Goal: Task Accomplishment & Management: Use online tool/utility

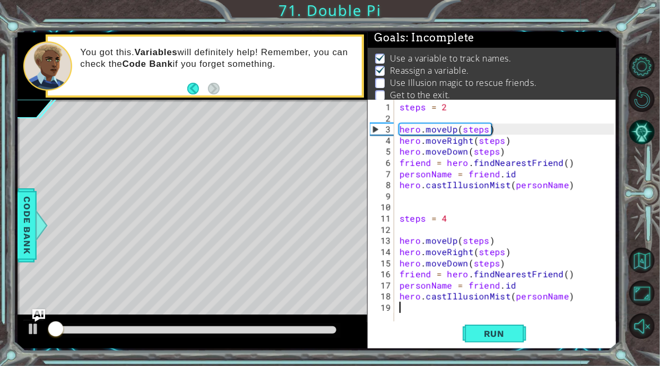
scroll to position [6, 0]
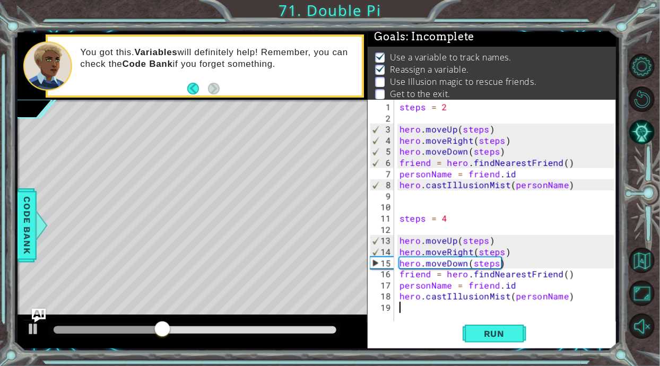
click at [40, 316] on img "Ask AI" at bounding box center [39, 315] width 14 height 14
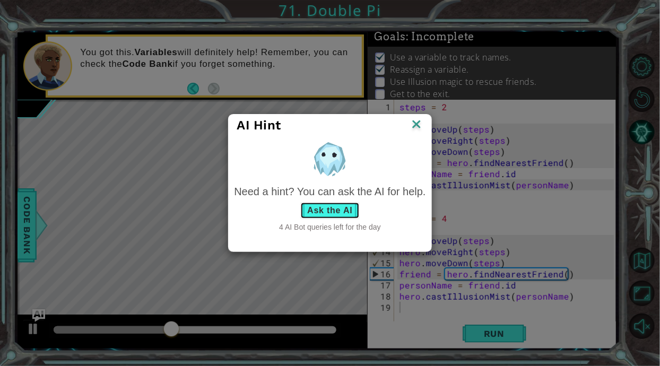
click at [347, 209] on button "Ask the AI" at bounding box center [329, 210] width 59 height 17
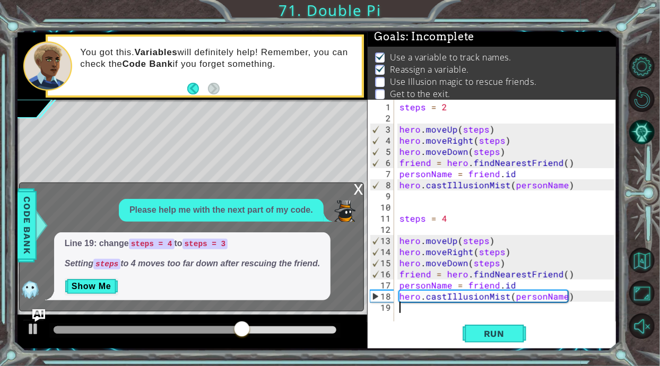
click at [455, 214] on div "steps = 2 hero . moveUp ( steps ) hero . moveRight ( steps ) hero . moveDown ( …" at bounding box center [508, 223] width 222 height 245
type textarea "steps = 3"
click at [508, 323] on button "Run" at bounding box center [495, 333] width 64 height 25
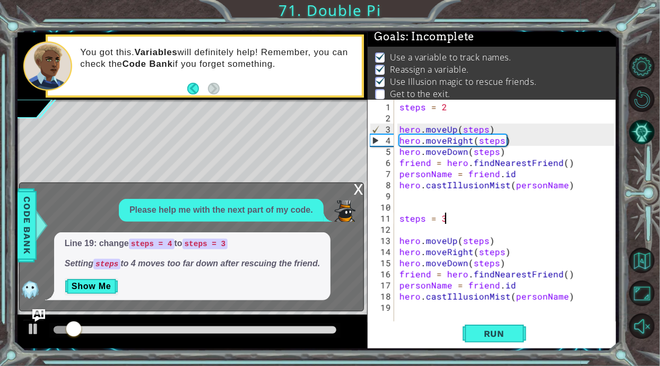
click at [354, 191] on div "x" at bounding box center [359, 188] width 10 height 11
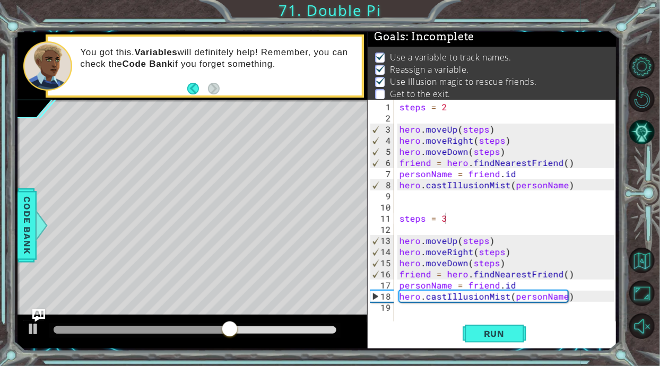
click at [575, 311] on div "steps = 2 hero . moveUp ( steps ) hero . moveRight ( steps ) hero . moveDown ( …" at bounding box center [508, 223] width 222 height 245
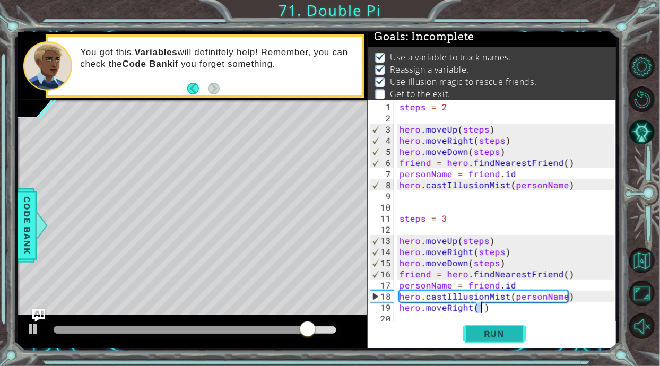
type textarea "hero.moveRight(1)"
click at [508, 326] on button "Run" at bounding box center [495, 333] width 64 height 25
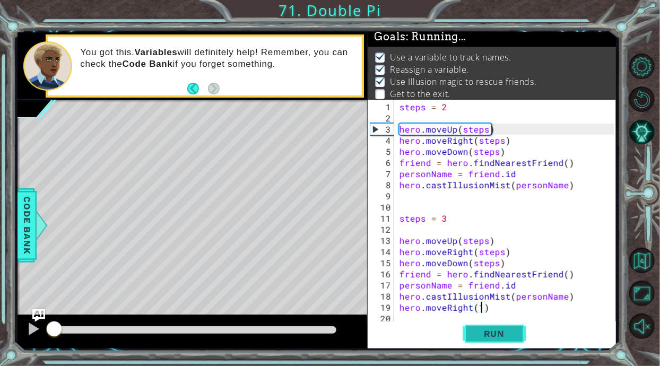
scroll to position [0, 4]
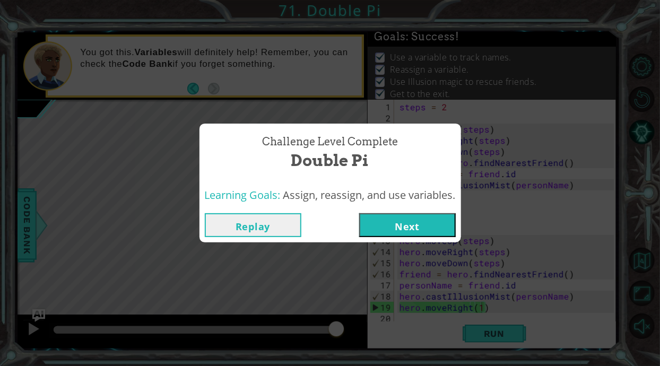
click at [415, 222] on button "Next" at bounding box center [407, 225] width 97 height 24
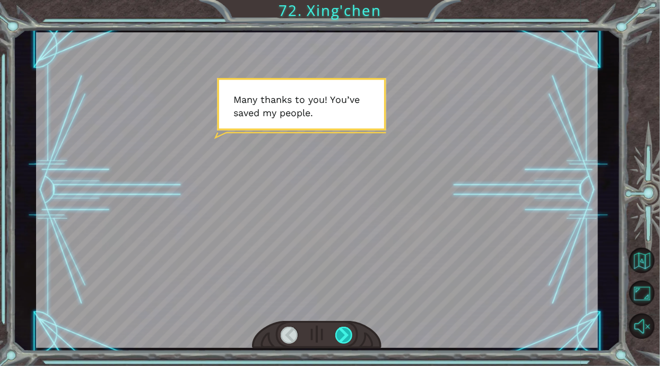
click at [352, 334] on div at bounding box center [344, 335] width 18 height 17
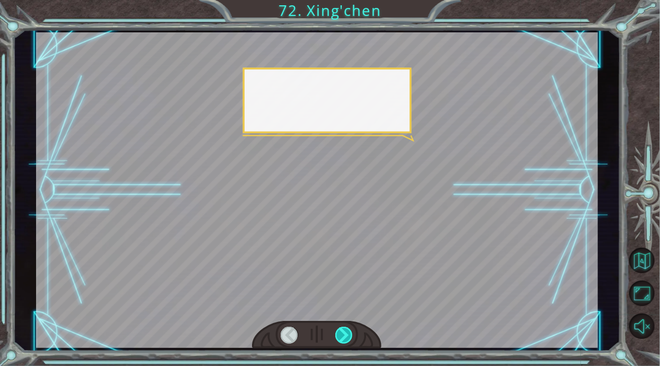
click at [350, 332] on div at bounding box center [344, 335] width 18 height 17
click at [340, 332] on div at bounding box center [344, 335] width 18 height 17
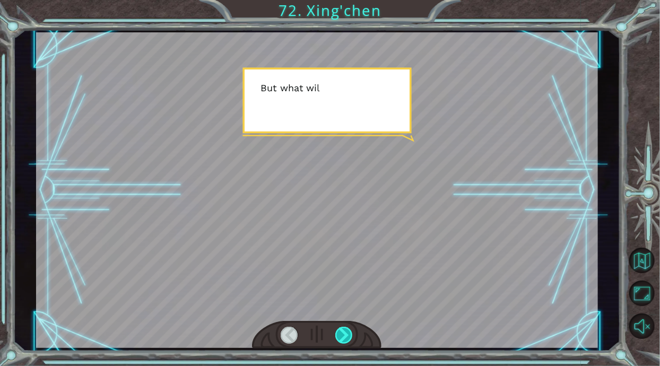
click at [342, 338] on div at bounding box center [344, 335] width 18 height 17
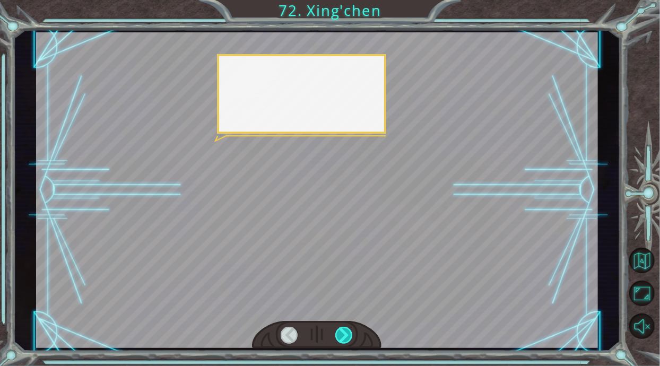
click at [340, 330] on div at bounding box center [344, 335] width 18 height 17
click at [341, 334] on div at bounding box center [344, 335] width 18 height 17
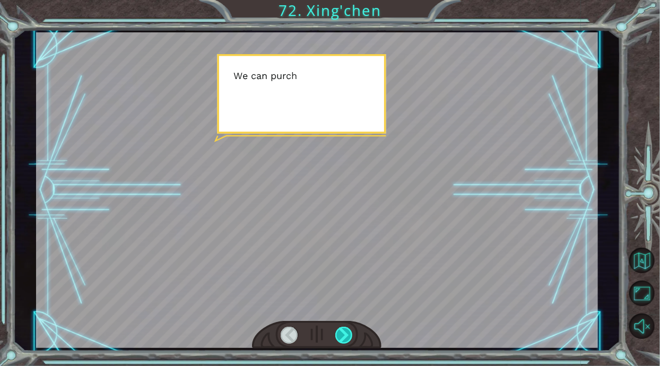
click at [339, 333] on div at bounding box center [344, 335] width 18 height 17
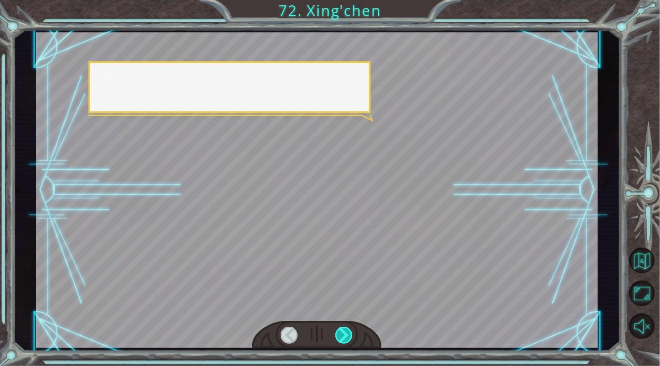
click at [338, 332] on div at bounding box center [344, 335] width 18 height 17
click at [340, 338] on div at bounding box center [344, 335] width 18 height 17
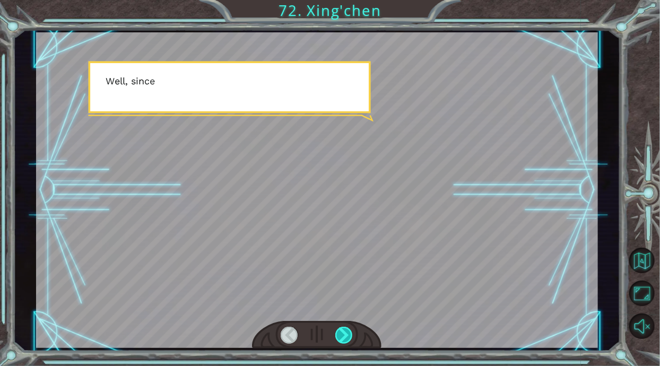
click at [340, 336] on div at bounding box center [344, 335] width 18 height 17
click at [344, 340] on div at bounding box center [344, 335] width 18 height 17
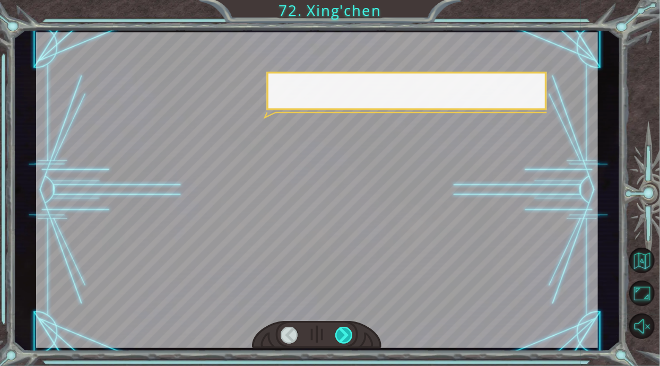
click at [344, 338] on div at bounding box center [344, 335] width 18 height 17
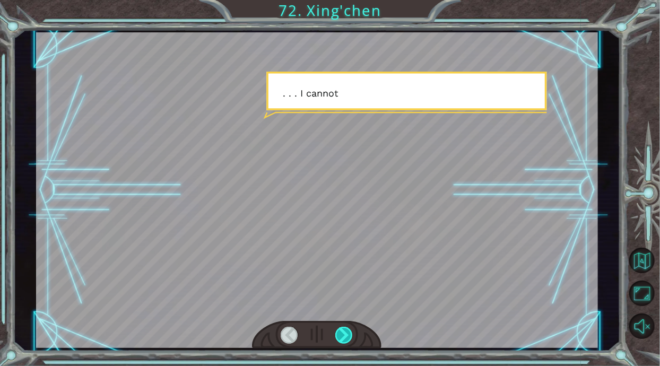
click at [344, 337] on div at bounding box center [344, 335] width 18 height 17
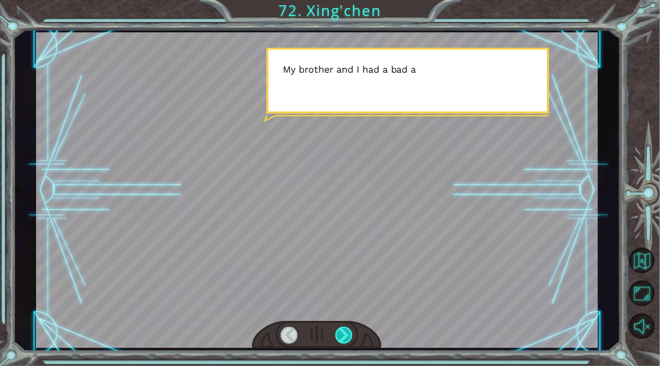
click at [351, 342] on div at bounding box center [344, 335] width 18 height 17
click at [349, 332] on div at bounding box center [344, 335] width 18 height 17
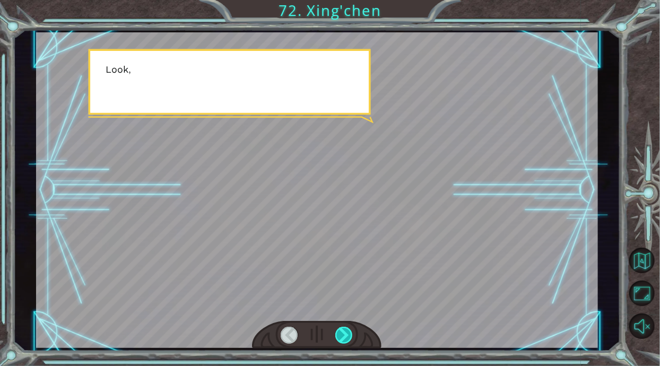
click at [342, 328] on div at bounding box center [344, 335] width 18 height 17
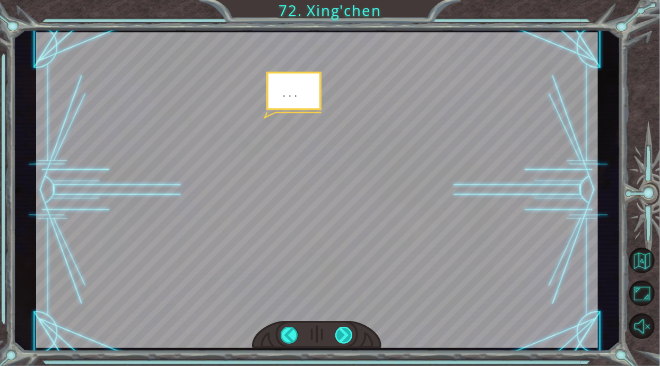
click at [342, 330] on div at bounding box center [344, 335] width 18 height 17
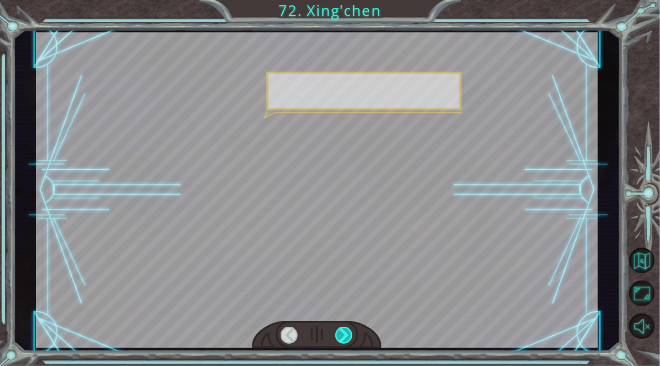
click at [342, 336] on div at bounding box center [344, 335] width 18 height 17
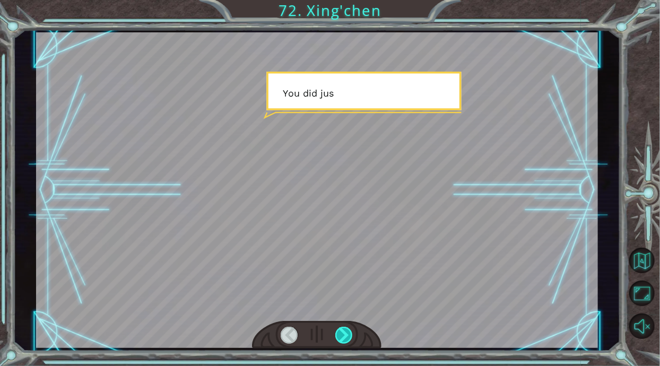
click at [342, 336] on div at bounding box center [344, 335] width 18 height 17
click at [345, 337] on div at bounding box center [344, 335] width 18 height 17
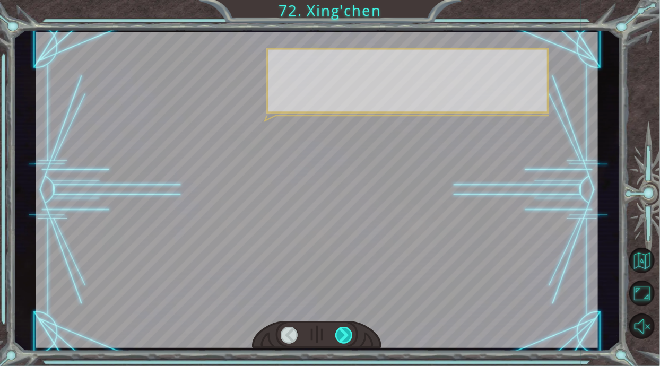
click at [345, 338] on div at bounding box center [344, 335] width 18 height 17
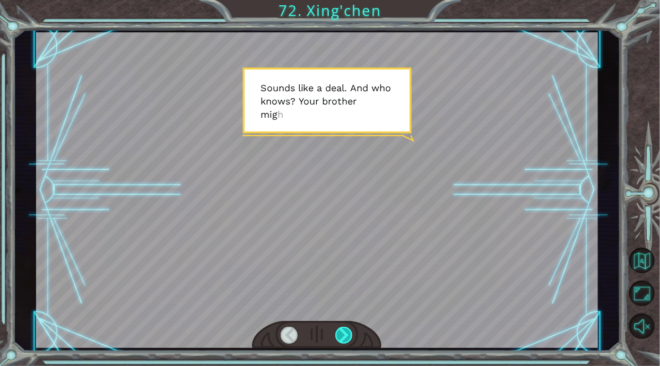
click at [347, 321] on div at bounding box center [317, 190] width 562 height 316
click at [352, 335] on div at bounding box center [344, 335] width 18 height 17
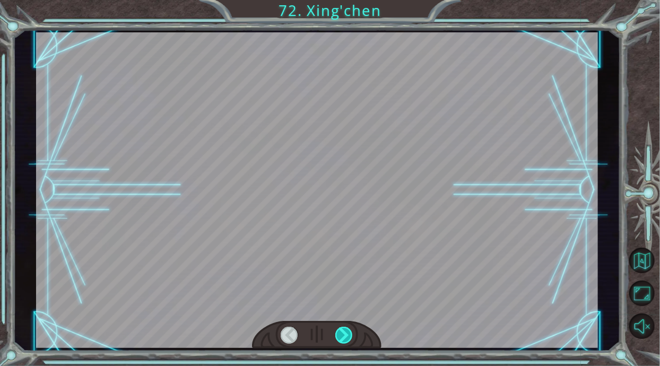
click at [351, 327] on div at bounding box center [344, 335] width 18 height 17
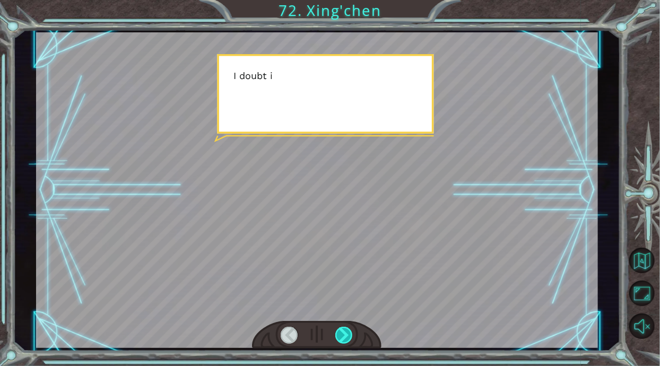
click at [348, 330] on div at bounding box center [344, 335] width 18 height 17
click at [346, 334] on div at bounding box center [344, 335] width 18 height 17
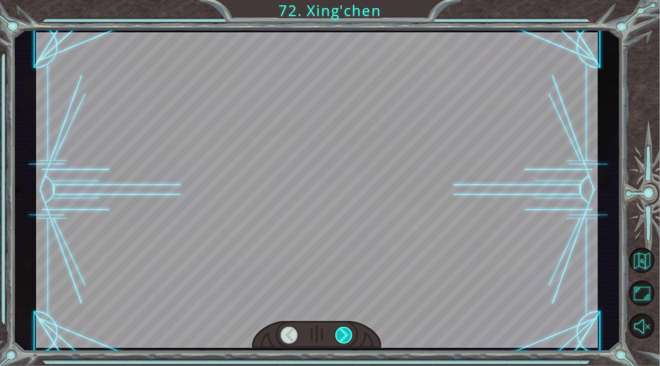
click at [346, 335] on div at bounding box center [344, 335] width 18 height 17
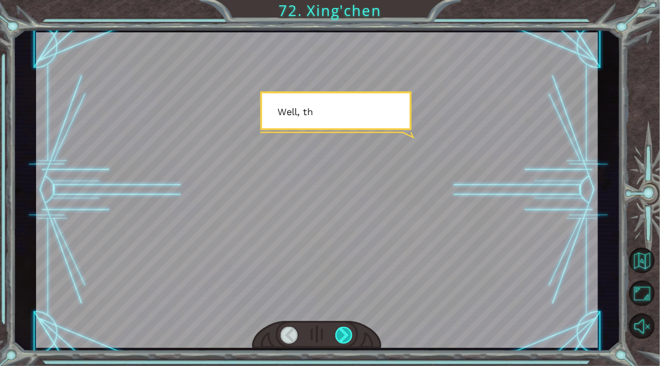
click at [346, 336] on div at bounding box center [344, 335] width 18 height 17
click at [343, 337] on div at bounding box center [344, 335] width 18 height 17
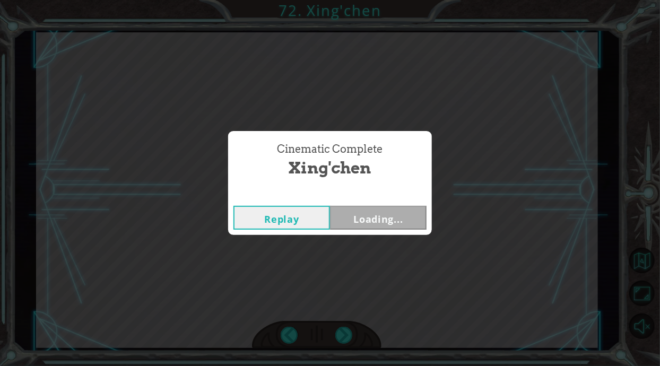
click at [342, 340] on div "Cinematic Complete [PERSON_NAME] Loading..." at bounding box center [330, 183] width 660 height 366
click at [378, 219] on button "Next" at bounding box center [378, 218] width 97 height 24
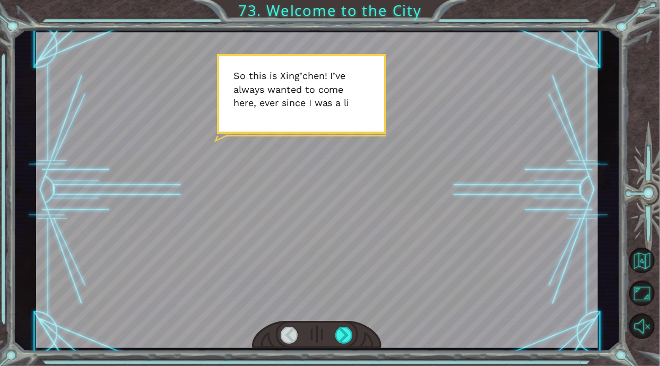
click at [380, 315] on div at bounding box center [317, 190] width 562 height 316
click at [350, 322] on div at bounding box center [316, 335] width 129 height 29
click at [345, 332] on div at bounding box center [344, 335] width 18 height 17
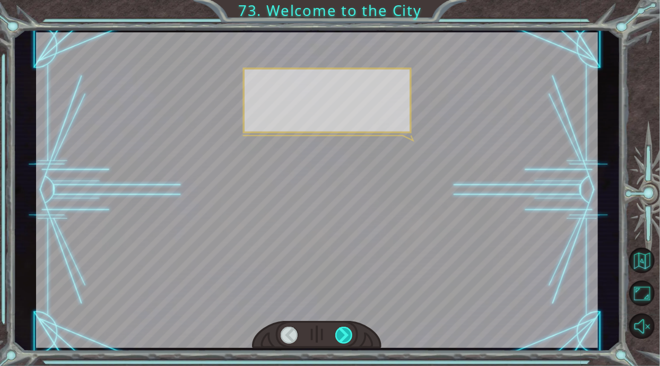
click at [343, 331] on div at bounding box center [344, 335] width 18 height 17
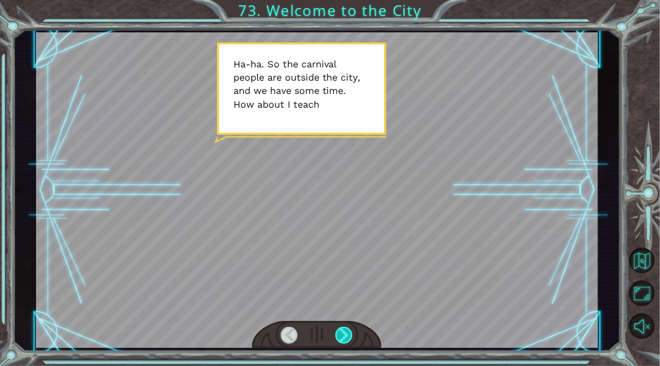
click at [351, 332] on div at bounding box center [344, 335] width 18 height 17
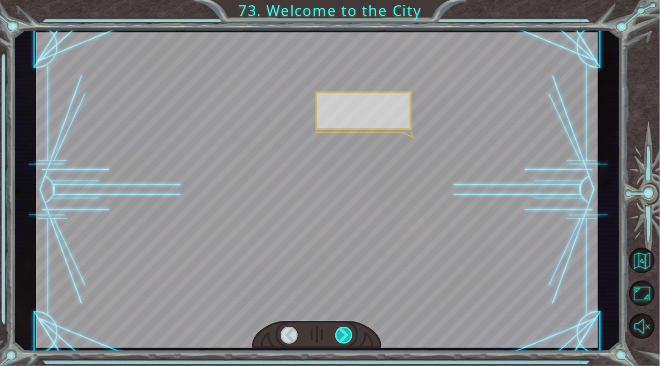
click at [345, 333] on div at bounding box center [344, 335] width 18 height 17
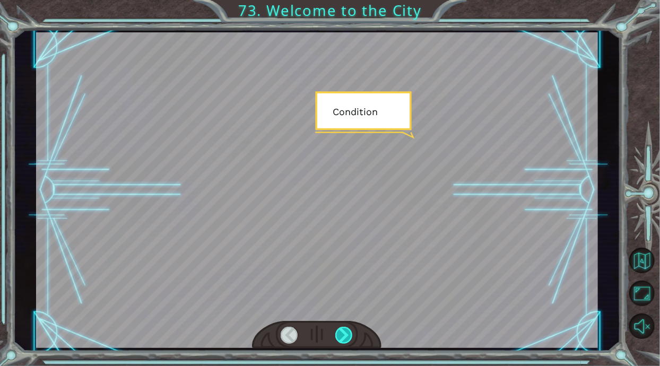
click at [346, 334] on div at bounding box center [344, 335] width 18 height 17
click at [345, 331] on div at bounding box center [344, 335] width 18 height 17
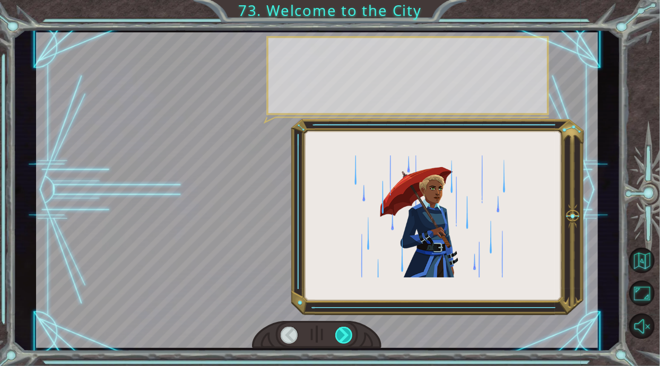
click at [345, 330] on div at bounding box center [344, 335] width 18 height 17
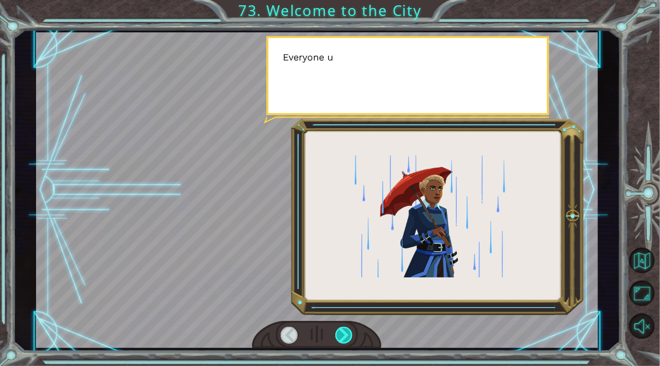
click at [344, 330] on div at bounding box center [344, 335] width 18 height 17
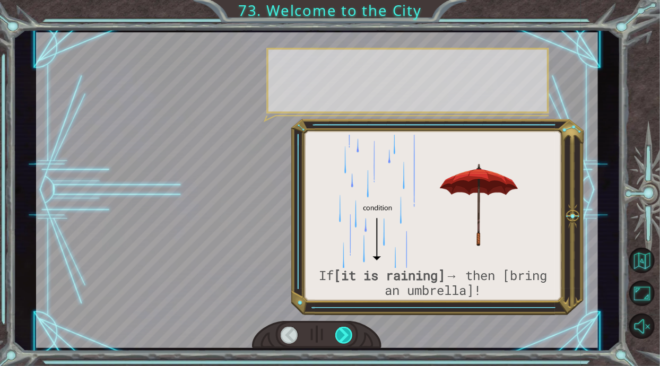
click at [344, 330] on div at bounding box center [344, 335] width 18 height 17
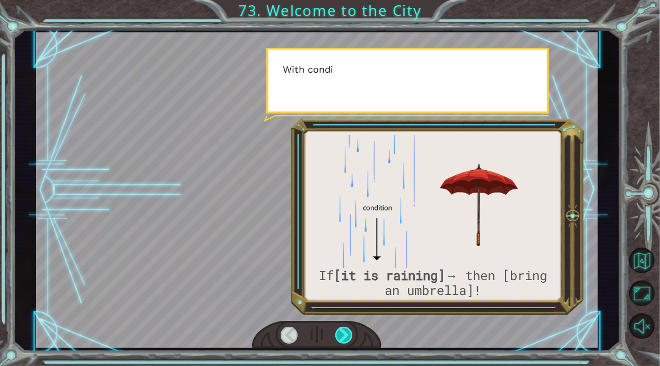
click at [344, 331] on div at bounding box center [344, 335] width 18 height 17
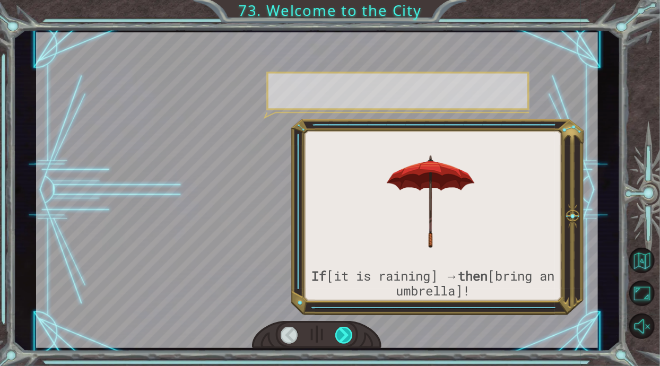
click at [344, 331] on div at bounding box center [344, 335] width 18 height 17
click at [345, 329] on div at bounding box center [344, 335] width 18 height 17
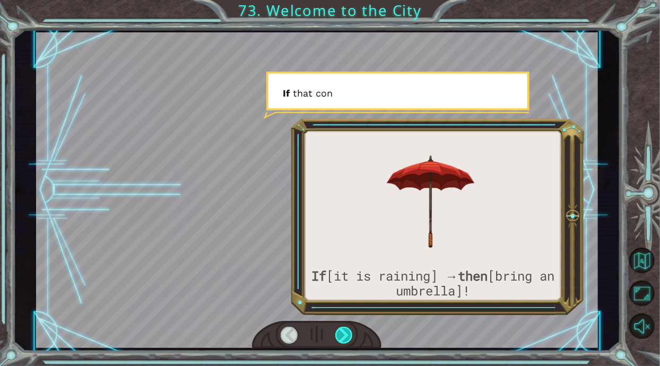
click at [344, 329] on div at bounding box center [344, 335] width 18 height 17
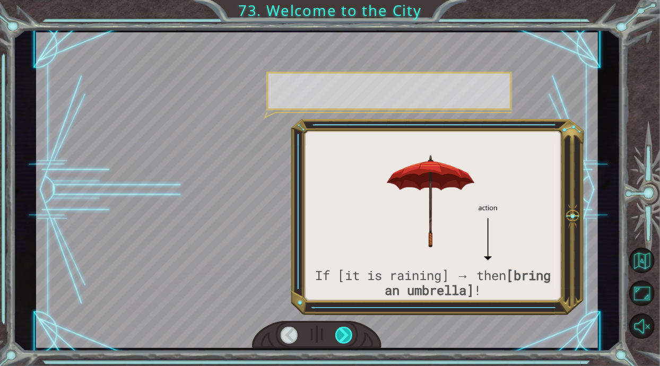
click at [346, 330] on div at bounding box center [344, 335] width 18 height 17
click at [347, 332] on div at bounding box center [344, 335] width 18 height 17
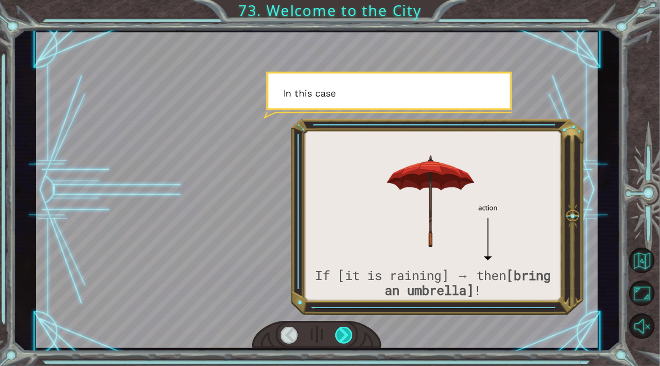
click at [345, 331] on div at bounding box center [344, 335] width 18 height 17
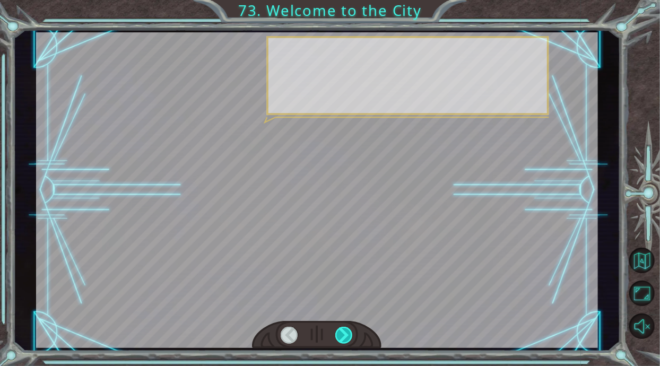
click at [344, 332] on div at bounding box center [344, 335] width 18 height 17
click at [346, 335] on div at bounding box center [344, 335] width 18 height 17
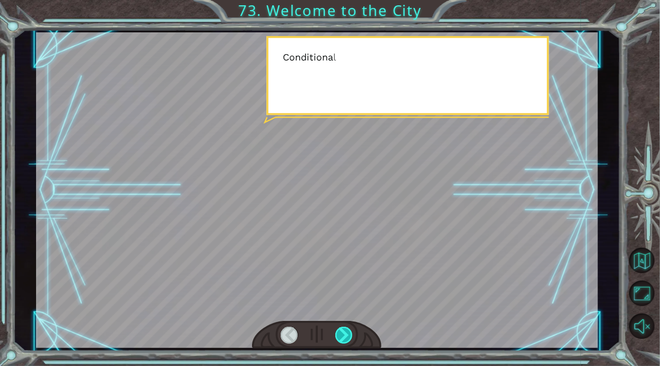
click at [345, 335] on div at bounding box center [344, 335] width 18 height 17
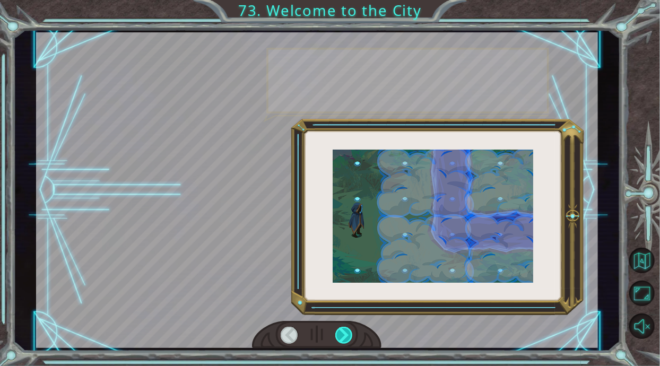
click at [347, 336] on div at bounding box center [344, 335] width 18 height 17
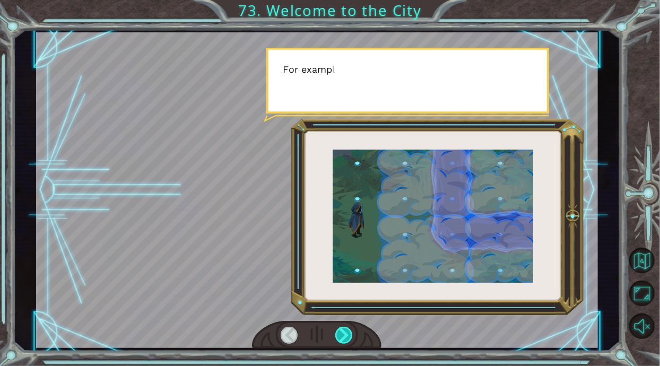
click at [347, 334] on div at bounding box center [344, 335] width 18 height 17
click at [347, 333] on div at bounding box center [344, 335] width 18 height 17
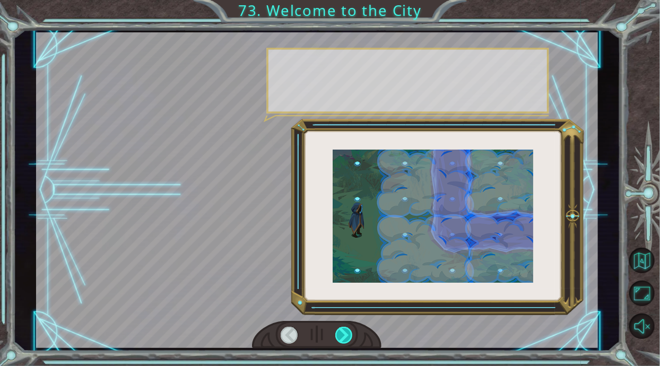
click at [348, 335] on div at bounding box center [344, 335] width 18 height 17
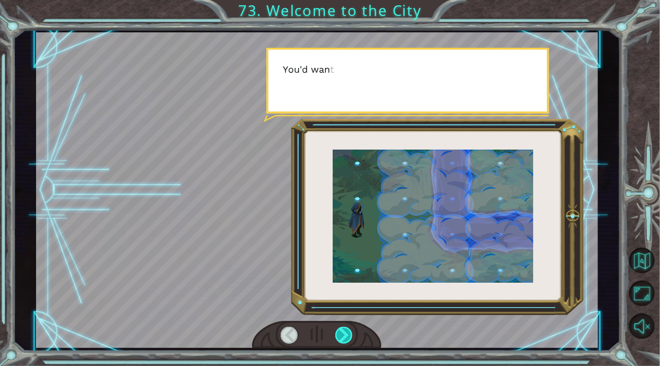
click at [350, 338] on div at bounding box center [344, 335] width 18 height 17
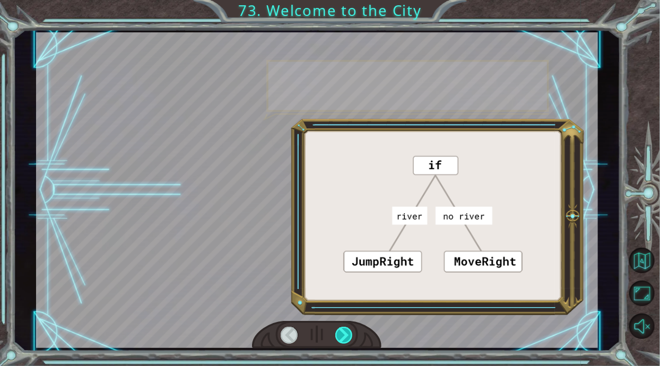
click at [346, 336] on div at bounding box center [344, 335] width 18 height 17
click at [345, 336] on div at bounding box center [344, 335] width 18 height 17
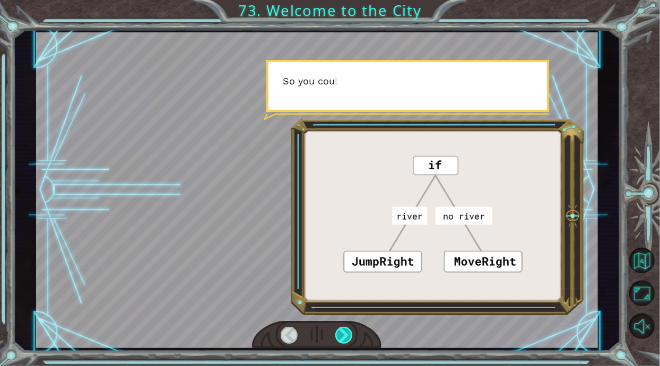
click at [346, 338] on div at bounding box center [344, 335] width 18 height 17
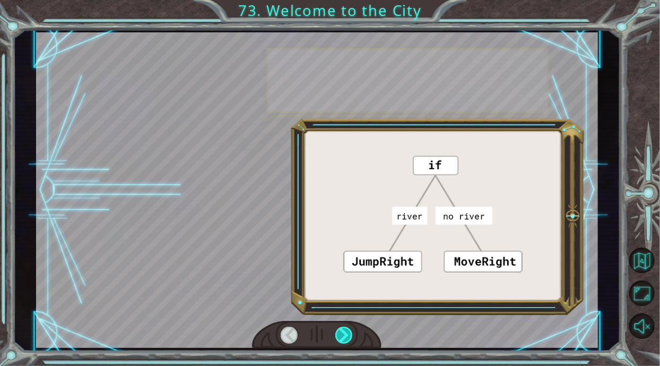
click at [346, 338] on div at bounding box center [344, 335] width 18 height 17
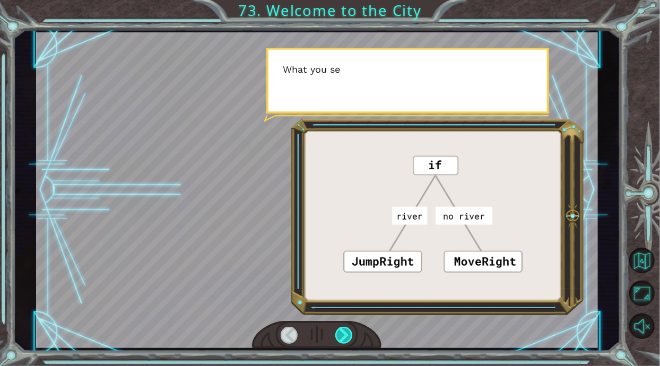
click at [347, 337] on div at bounding box center [344, 335] width 18 height 17
click at [347, 335] on div at bounding box center [344, 335] width 18 height 17
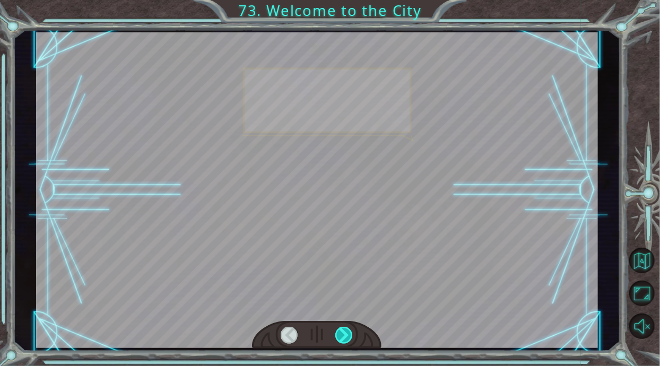
click at [347, 336] on div at bounding box center [344, 335] width 18 height 17
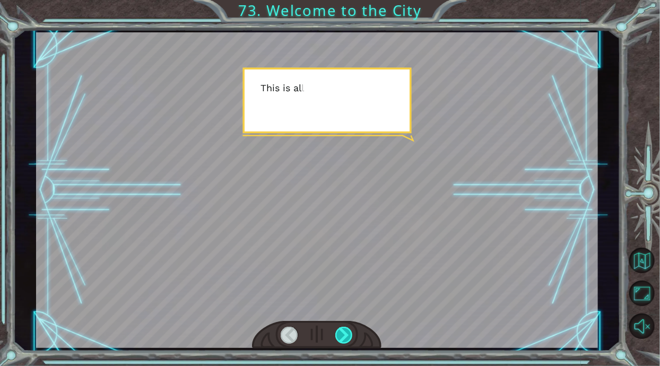
click at [348, 337] on div at bounding box center [344, 335] width 18 height 17
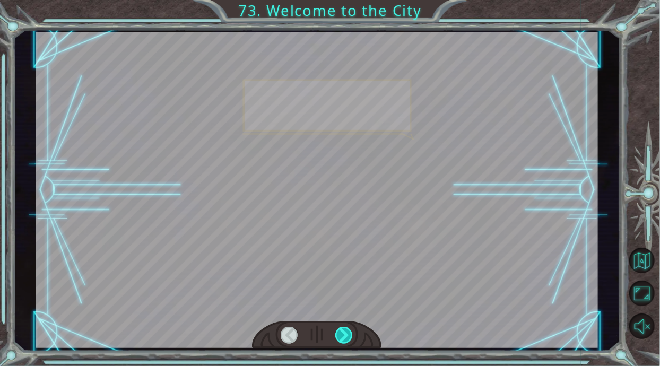
click at [349, 337] on div at bounding box center [344, 335] width 18 height 17
click at [347, 335] on div at bounding box center [344, 335] width 18 height 17
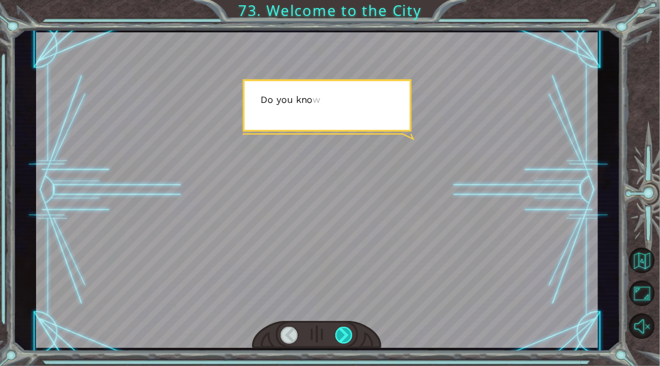
click at [344, 333] on div at bounding box center [344, 335] width 18 height 17
click at [343, 332] on div at bounding box center [344, 335] width 18 height 17
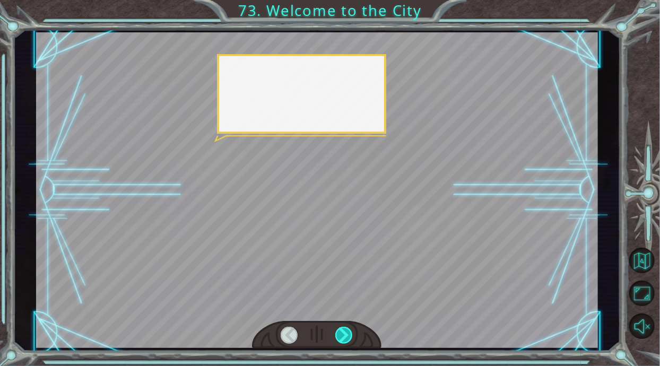
click at [343, 331] on div at bounding box center [344, 335] width 18 height 17
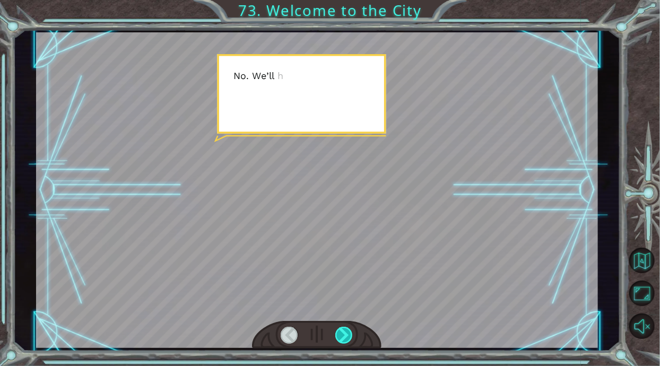
click at [343, 331] on div at bounding box center [344, 335] width 18 height 17
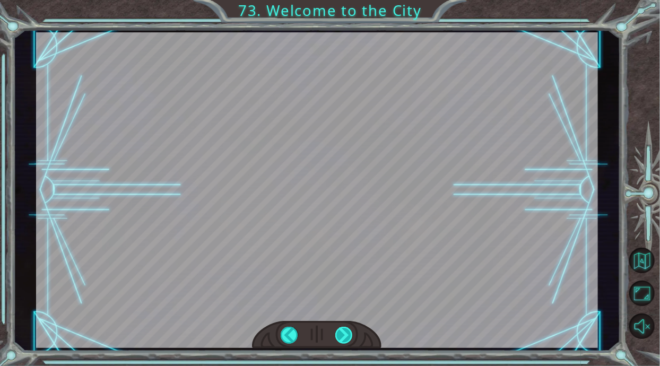
click at [342, 331] on div at bounding box center [344, 335] width 18 height 17
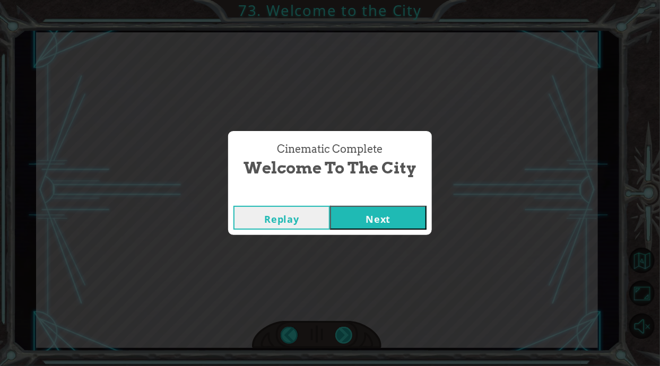
click at [343, 331] on div "Cinematic Complete Welcome to the City Replay Next" at bounding box center [330, 183] width 660 height 366
click at [349, 207] on button "Next" at bounding box center [378, 218] width 97 height 24
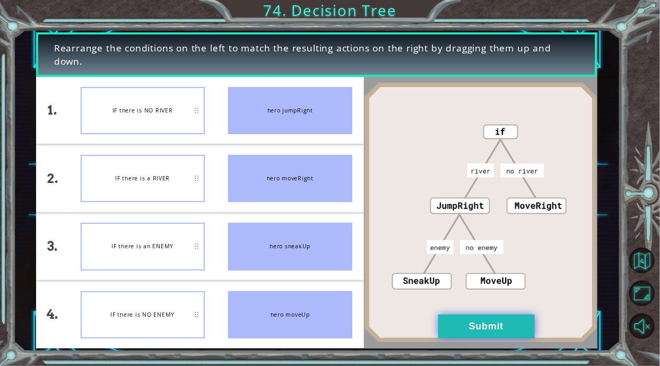
click at [503, 329] on button "Submit" at bounding box center [486, 327] width 97 height 24
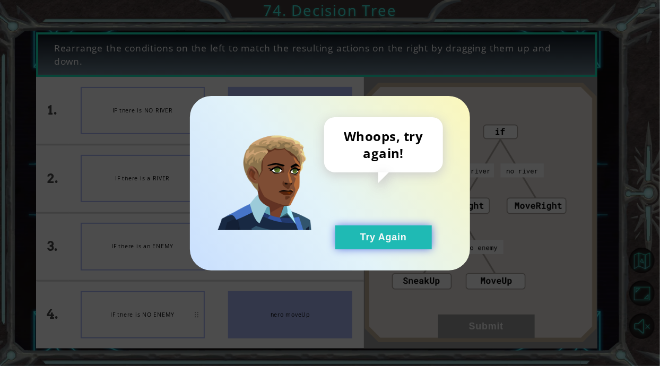
click at [388, 241] on button "Try Again" at bounding box center [383, 237] width 97 height 24
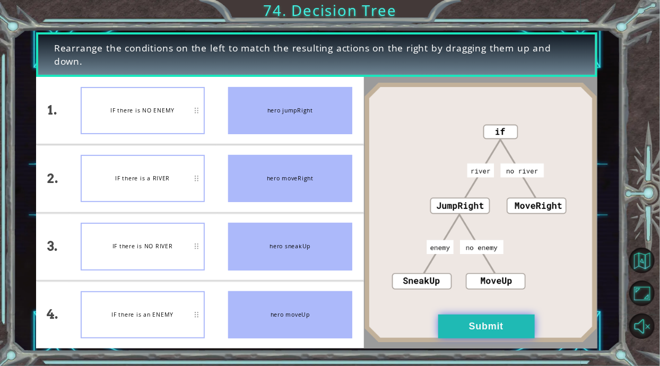
click at [506, 333] on button "Submit" at bounding box center [486, 327] width 97 height 24
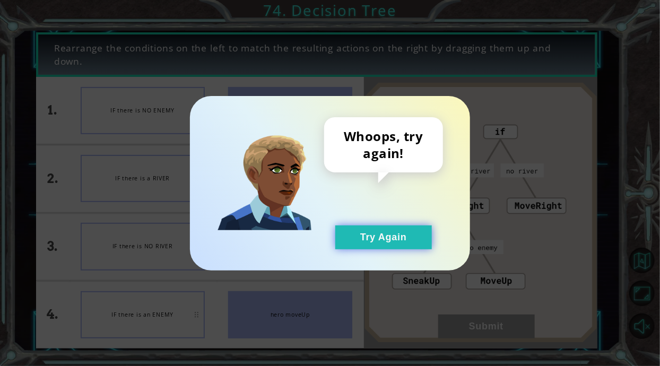
click at [382, 241] on button "Try Again" at bounding box center [383, 237] width 97 height 24
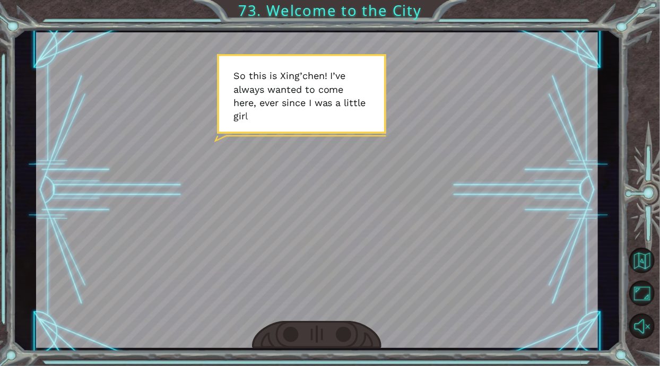
scroll to position [6, 0]
click at [340, 329] on div at bounding box center [344, 335] width 18 height 17
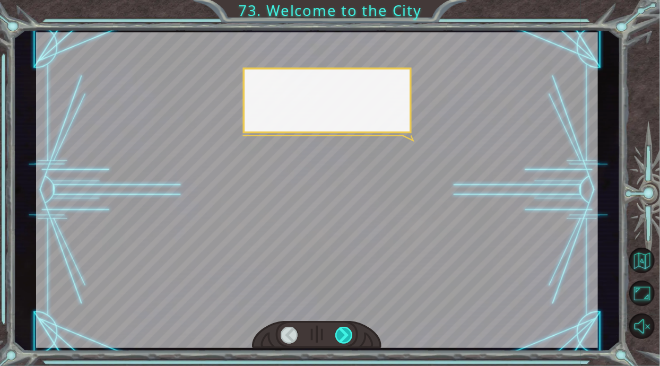
click at [340, 331] on div at bounding box center [344, 335] width 18 height 17
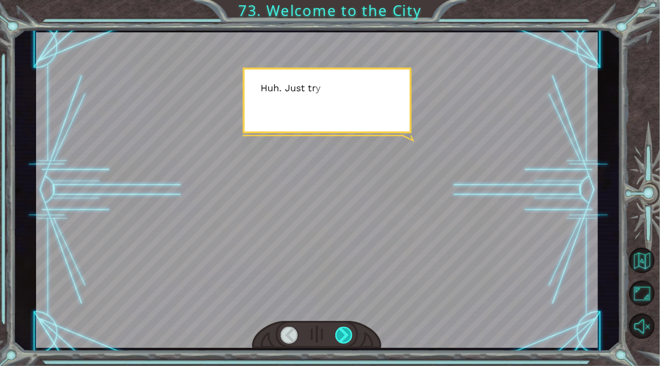
click at [340, 335] on div at bounding box center [344, 335] width 18 height 17
click at [338, 336] on div at bounding box center [344, 335] width 18 height 17
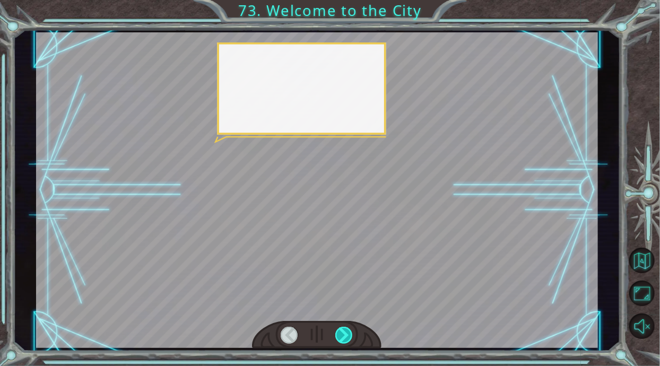
click at [340, 335] on div at bounding box center [344, 335] width 18 height 17
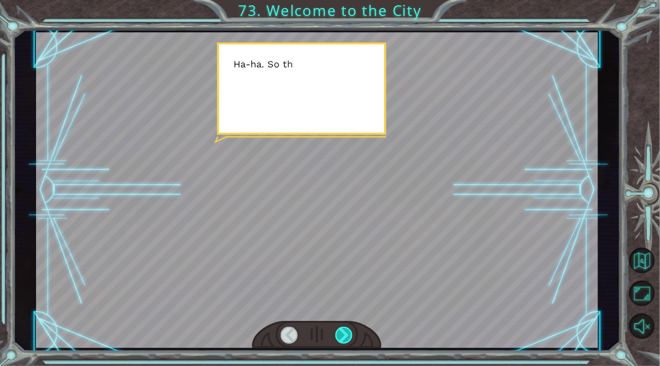
click at [338, 334] on div at bounding box center [344, 335] width 18 height 17
click at [339, 337] on div at bounding box center [344, 335] width 18 height 17
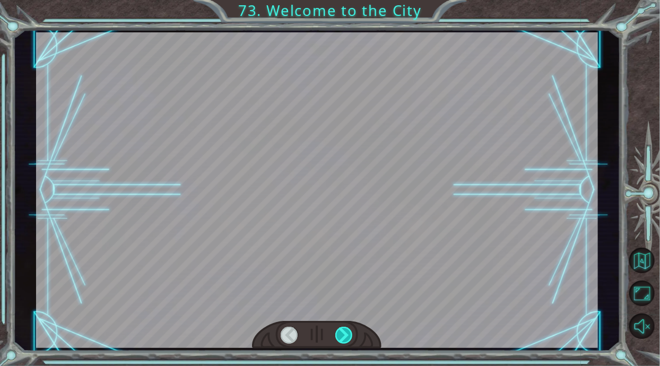
click at [339, 339] on div at bounding box center [344, 335] width 18 height 17
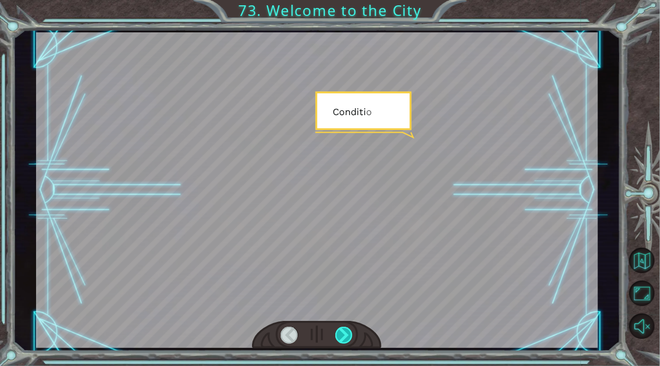
click at [340, 341] on div at bounding box center [344, 335] width 18 height 17
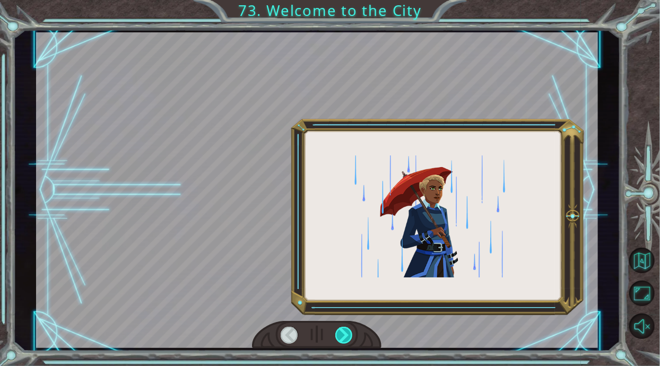
click at [341, 343] on div at bounding box center [344, 335] width 18 height 17
click at [342, 342] on div at bounding box center [344, 335] width 18 height 17
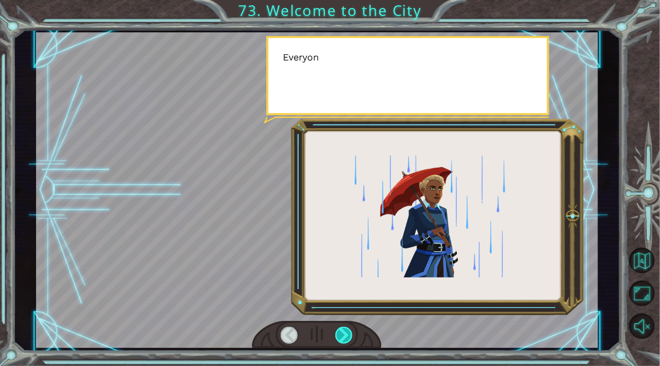
click at [340, 341] on div at bounding box center [344, 335] width 18 height 17
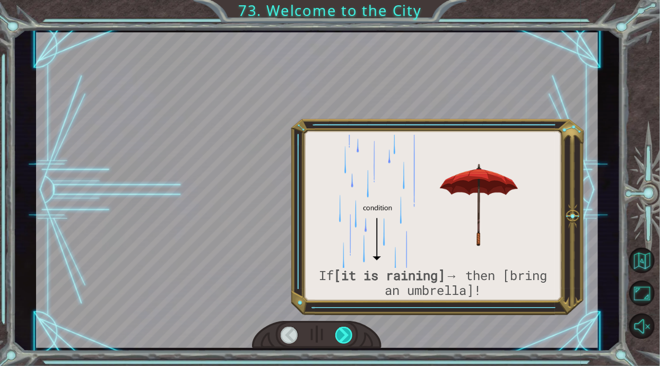
click at [340, 341] on div at bounding box center [344, 335] width 18 height 17
click at [341, 338] on div at bounding box center [344, 335] width 18 height 17
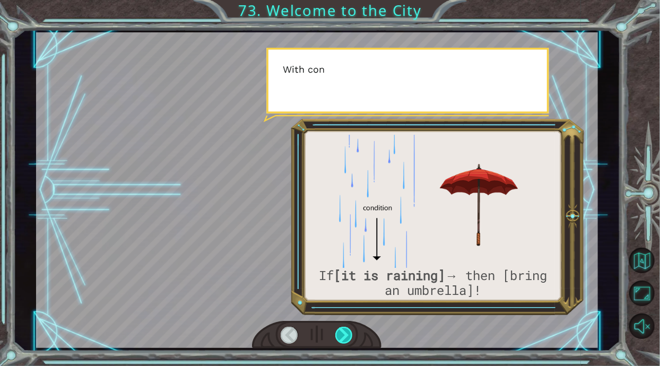
click at [342, 338] on div at bounding box center [344, 335] width 18 height 17
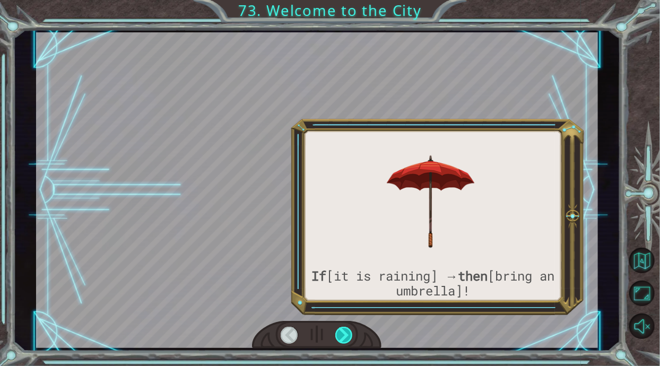
click at [343, 337] on div at bounding box center [344, 335] width 18 height 17
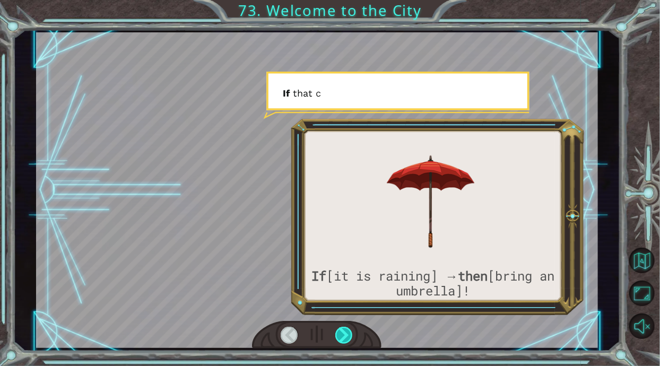
click at [346, 340] on div at bounding box center [344, 335] width 18 height 17
click at [345, 340] on div at bounding box center [344, 335] width 18 height 17
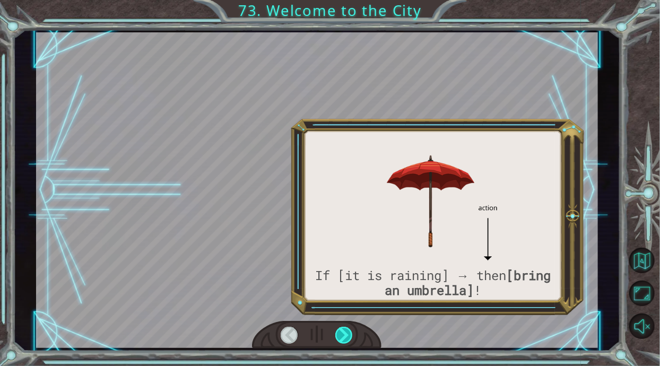
click at [344, 337] on div at bounding box center [344, 335] width 18 height 17
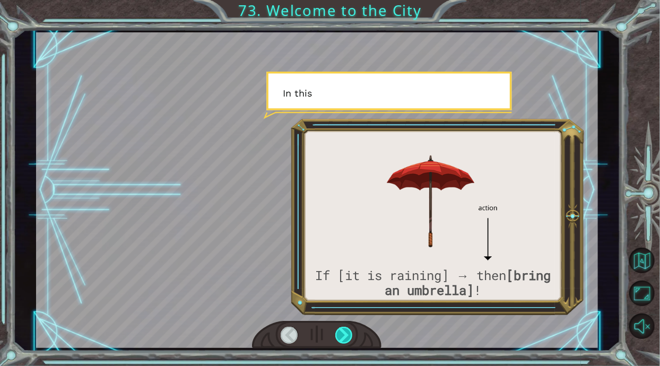
click at [343, 335] on div at bounding box center [344, 335] width 18 height 17
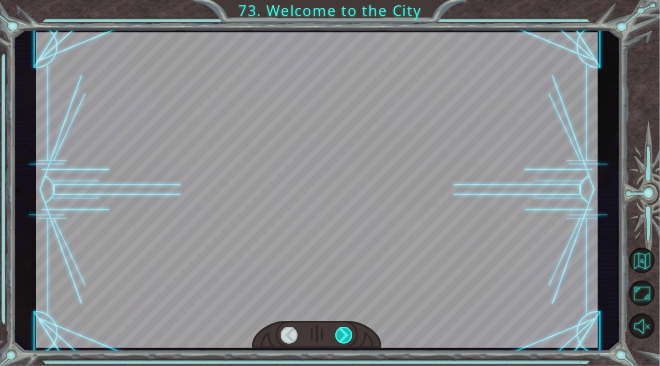
click at [342, 333] on div at bounding box center [344, 335] width 18 height 17
click at [341, 332] on div at bounding box center [344, 335] width 18 height 17
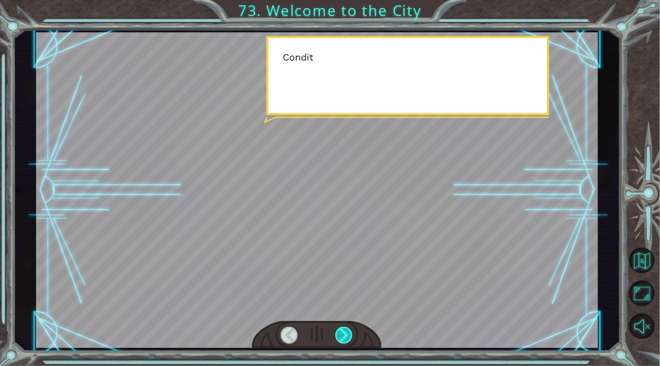
click at [341, 332] on div at bounding box center [344, 335] width 18 height 17
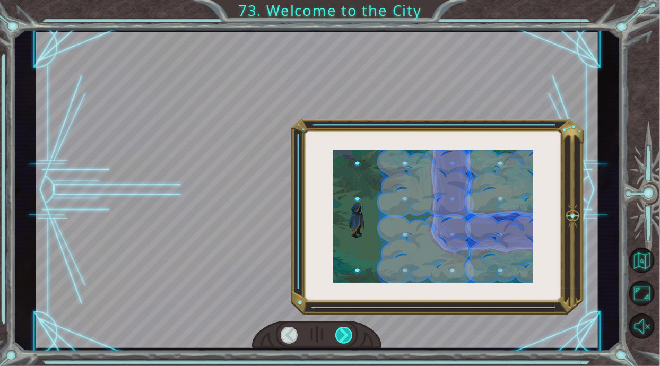
click at [339, 333] on div at bounding box center [344, 335] width 18 height 17
click at [338, 332] on div at bounding box center [344, 335] width 18 height 17
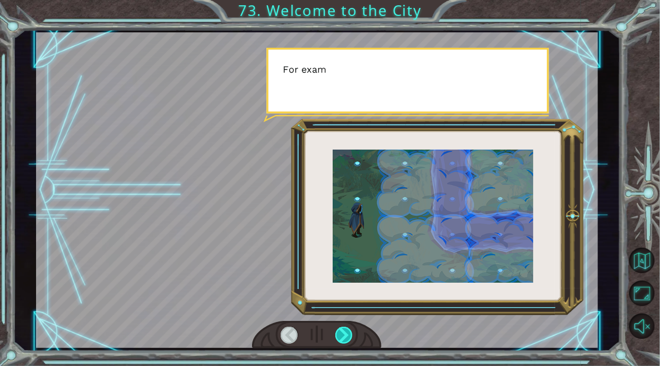
click at [338, 333] on div at bounding box center [344, 335] width 18 height 17
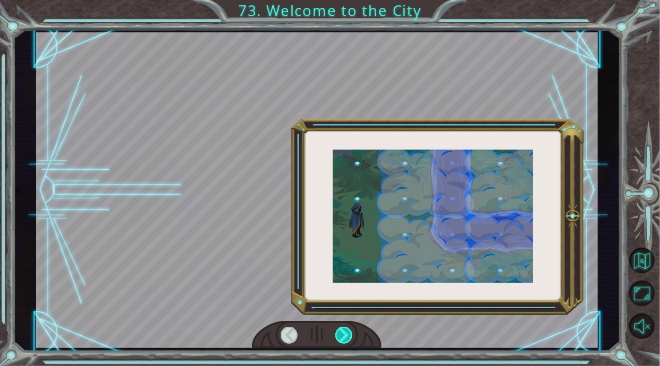
click at [337, 334] on div at bounding box center [344, 335] width 18 height 17
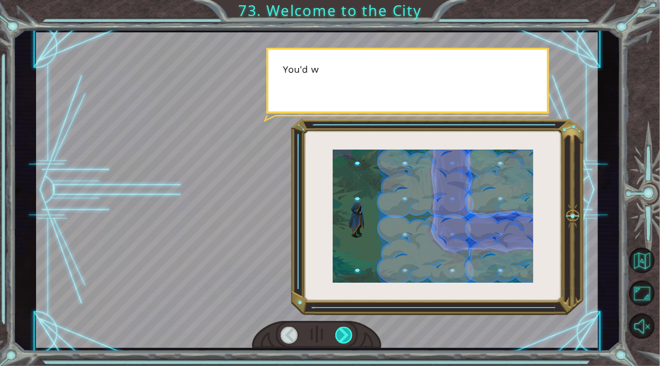
click at [337, 334] on div at bounding box center [344, 335] width 18 height 17
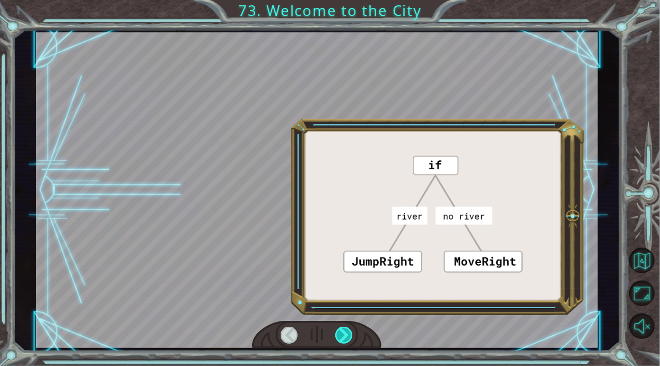
click at [337, 334] on div at bounding box center [344, 335] width 18 height 17
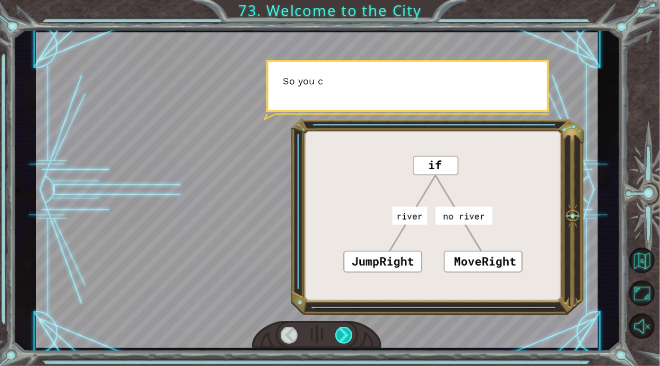
click at [338, 334] on div at bounding box center [344, 335] width 18 height 17
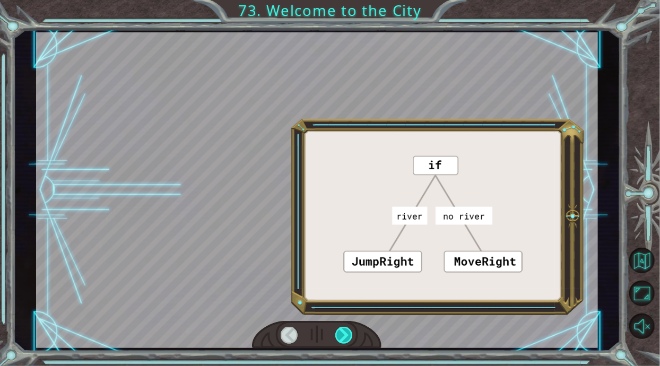
click at [337, 334] on div at bounding box center [344, 335] width 18 height 17
click at [338, 334] on div at bounding box center [344, 335] width 18 height 17
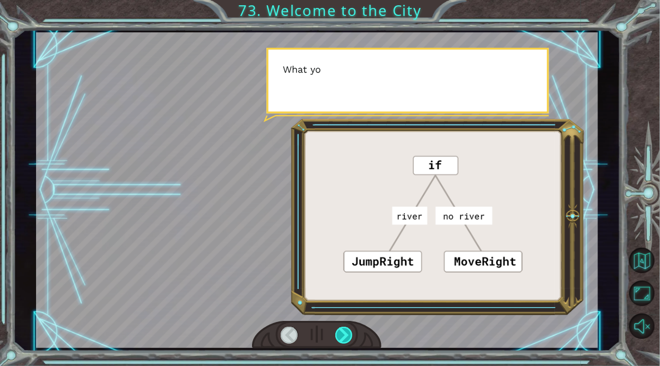
click at [338, 333] on div at bounding box center [344, 335] width 18 height 17
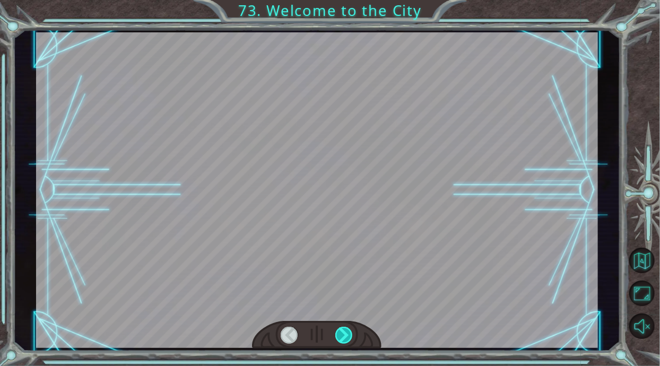
click at [339, 335] on div at bounding box center [344, 335] width 18 height 17
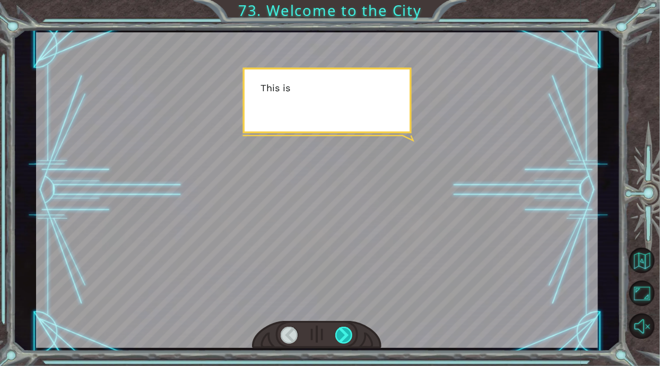
click at [339, 335] on div at bounding box center [344, 335] width 18 height 17
click at [338, 335] on div at bounding box center [344, 335] width 18 height 17
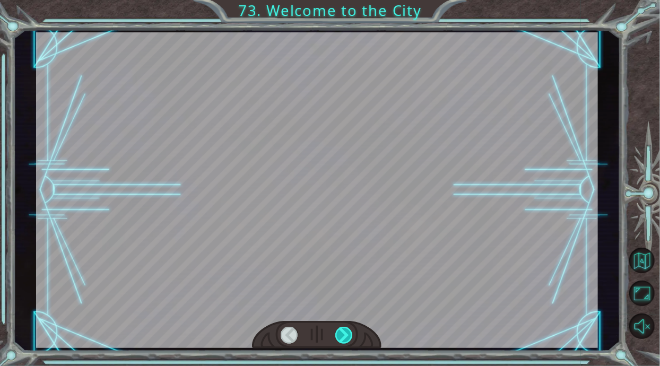
click at [338, 336] on div at bounding box center [344, 335] width 18 height 17
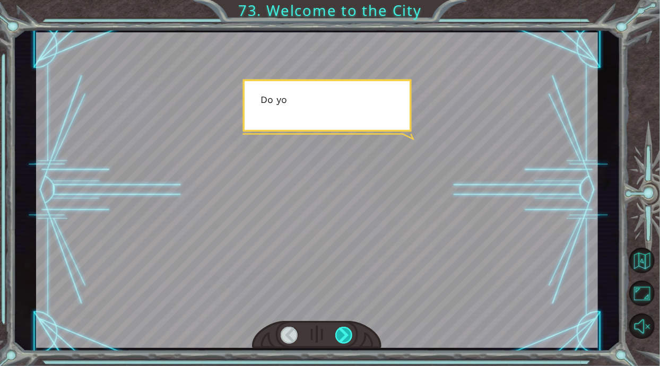
click at [340, 335] on div at bounding box center [344, 335] width 18 height 17
click at [340, 336] on div at bounding box center [344, 335] width 18 height 17
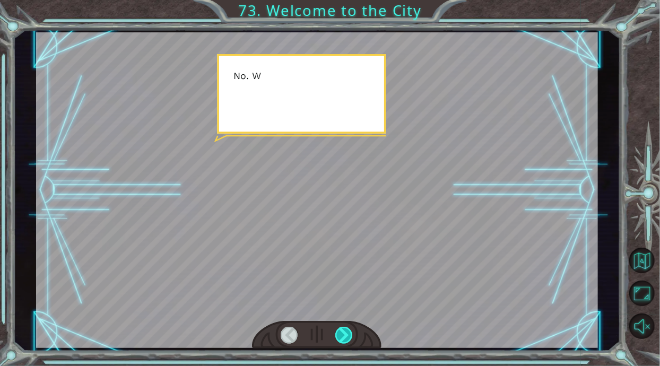
click at [339, 338] on div at bounding box center [344, 335] width 18 height 17
click at [340, 337] on div at bounding box center [344, 335] width 18 height 17
click at [340, 336] on div at bounding box center [344, 335] width 18 height 17
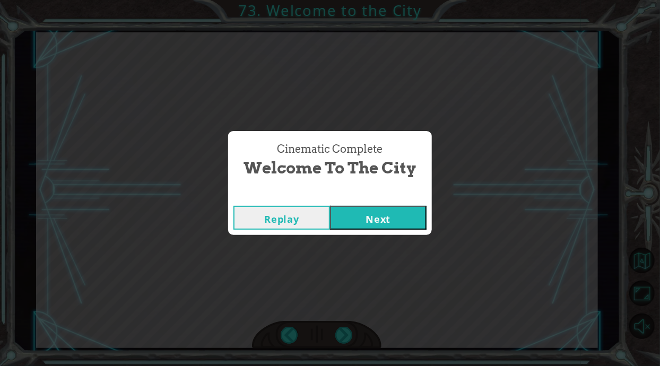
click at [350, 198] on div "Cinematic Complete" at bounding box center [330, 195] width 204 height 11
click at [354, 216] on button "Next" at bounding box center [378, 218] width 97 height 24
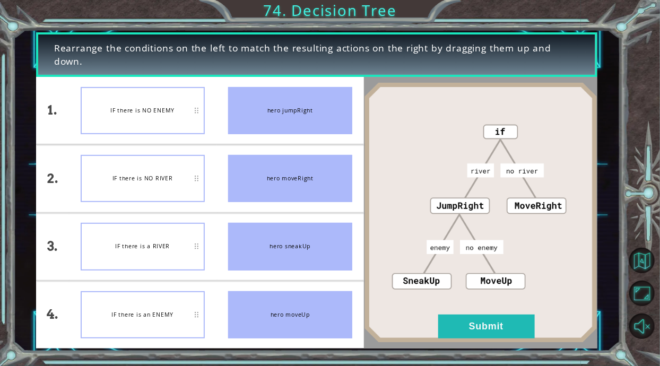
scroll to position [0, 0]
click at [514, 323] on button "Submit" at bounding box center [486, 327] width 97 height 24
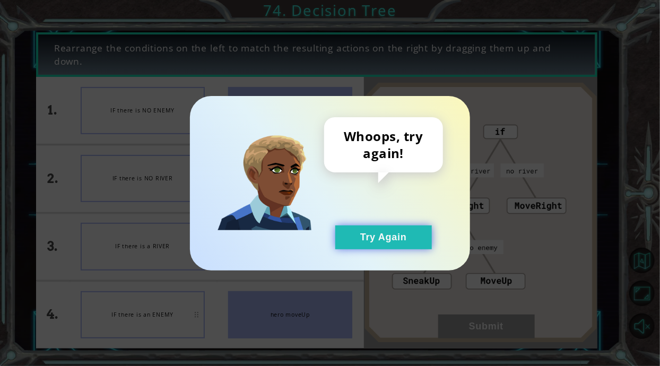
click at [392, 239] on button "Try Again" at bounding box center [383, 237] width 97 height 24
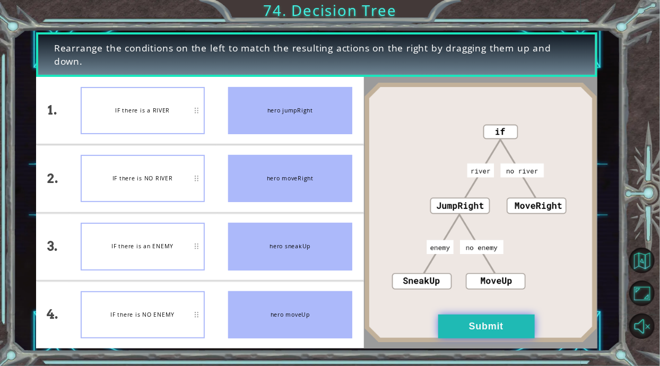
click at [475, 335] on button "Submit" at bounding box center [486, 327] width 97 height 24
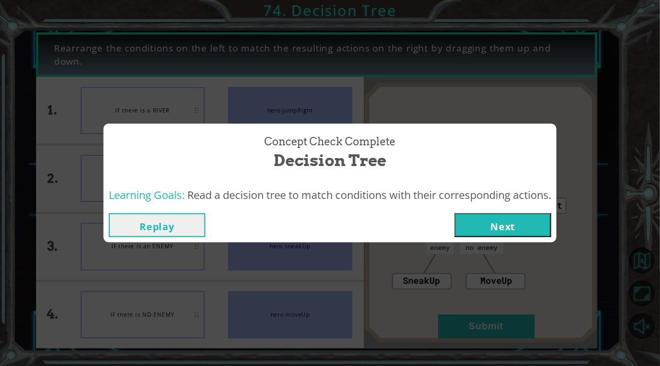
click at [499, 233] on button "Next" at bounding box center [503, 225] width 97 height 24
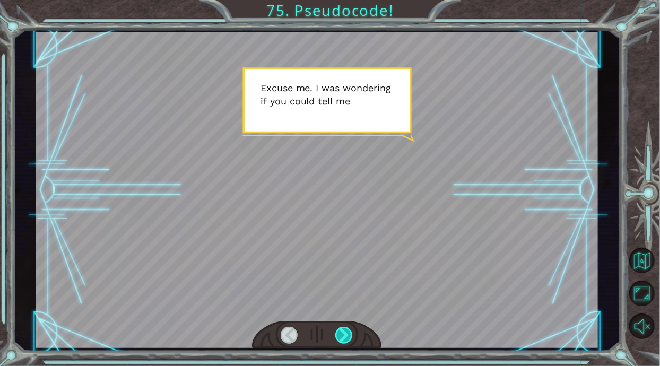
click at [342, 336] on div at bounding box center [344, 335] width 18 height 17
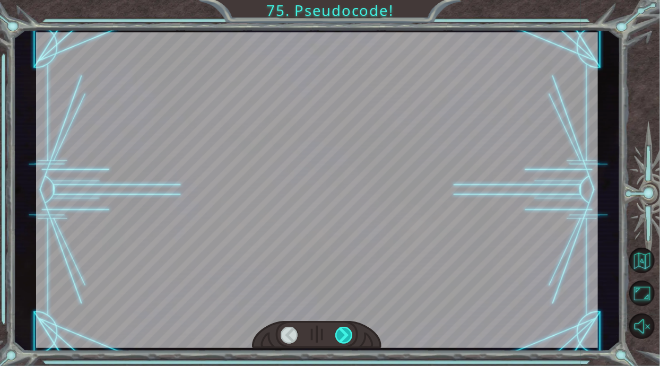
click at [341, 336] on div at bounding box center [344, 335] width 18 height 17
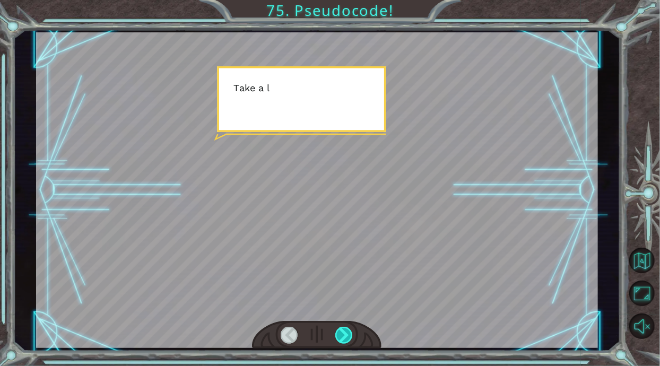
click at [339, 336] on div at bounding box center [344, 335] width 18 height 17
click at [338, 338] on div at bounding box center [344, 335] width 18 height 17
click at [338, 337] on div at bounding box center [344, 335] width 18 height 17
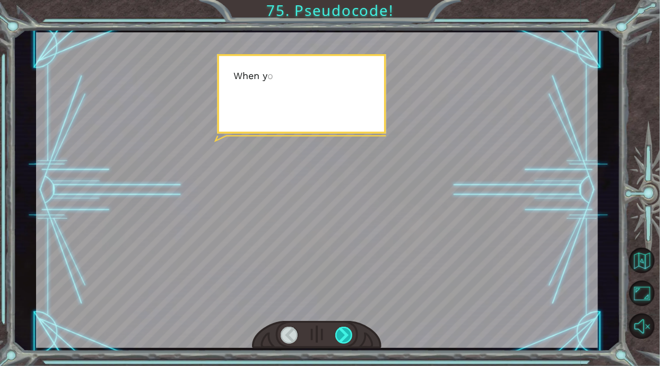
click at [340, 339] on div at bounding box center [344, 335] width 18 height 17
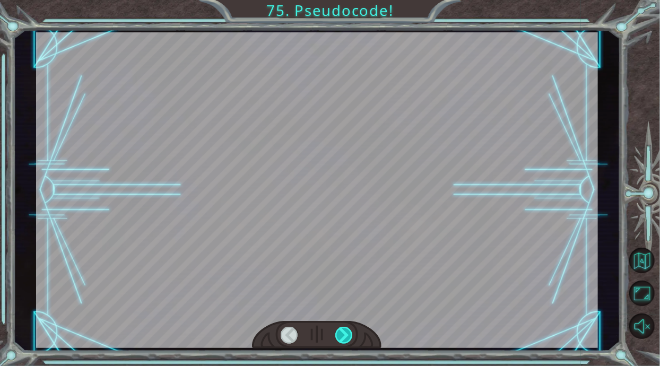
click at [340, 338] on div at bounding box center [344, 335] width 18 height 17
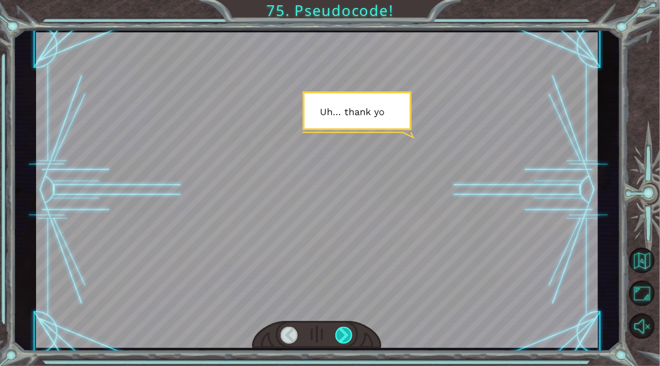
click at [340, 336] on div at bounding box center [344, 335] width 18 height 17
click at [341, 335] on div at bounding box center [344, 335] width 18 height 17
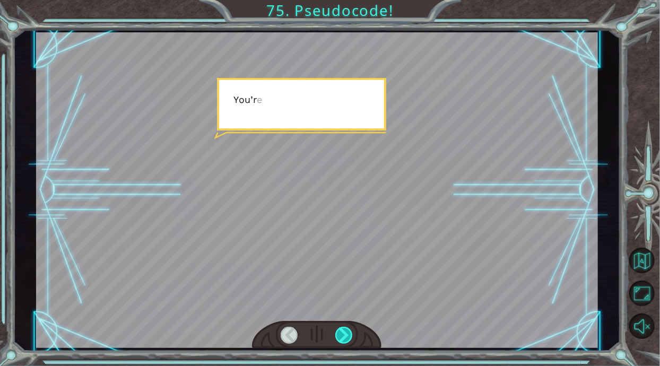
click at [342, 335] on div at bounding box center [344, 335] width 18 height 17
click at [342, 337] on div at bounding box center [344, 335] width 18 height 17
click at [342, 338] on div at bounding box center [344, 335] width 18 height 17
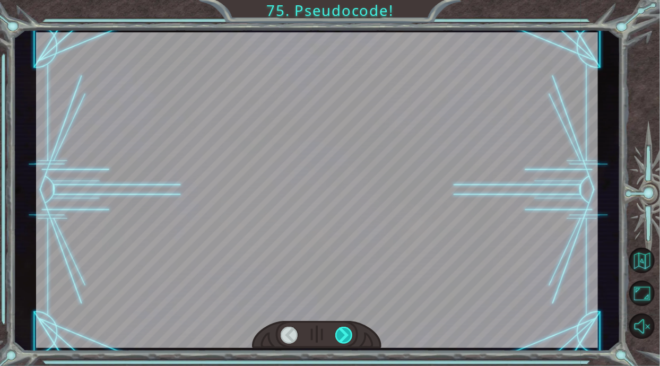
click at [341, 338] on div at bounding box center [344, 335] width 18 height 17
click at [341, 337] on div at bounding box center [344, 335] width 18 height 17
click at [341, 336] on div at bounding box center [344, 335] width 18 height 17
click at [341, 335] on div at bounding box center [344, 335] width 18 height 17
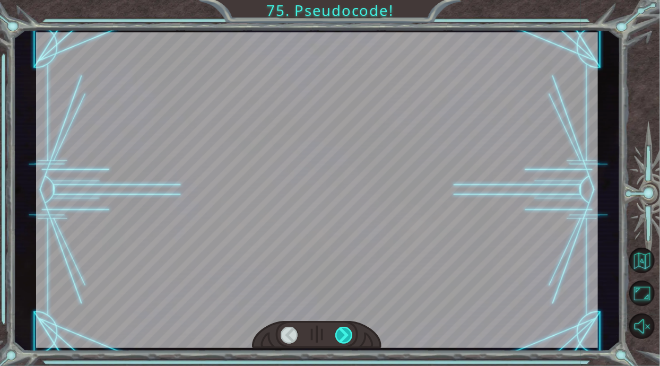
click at [342, 334] on div at bounding box center [344, 335] width 18 height 17
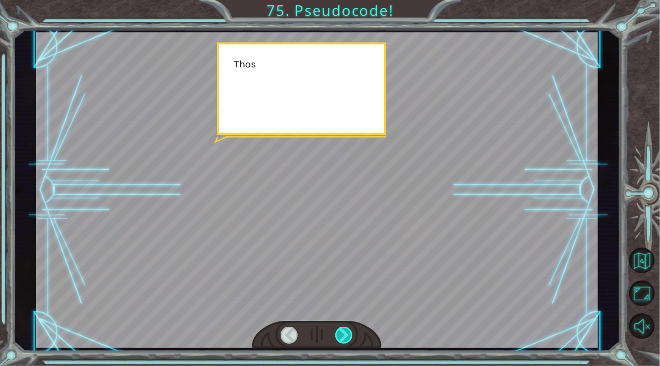
click at [342, 335] on div at bounding box center [344, 335] width 18 height 17
click at [343, 335] on div at bounding box center [344, 335] width 18 height 17
click at [344, 334] on div at bounding box center [344, 335] width 18 height 17
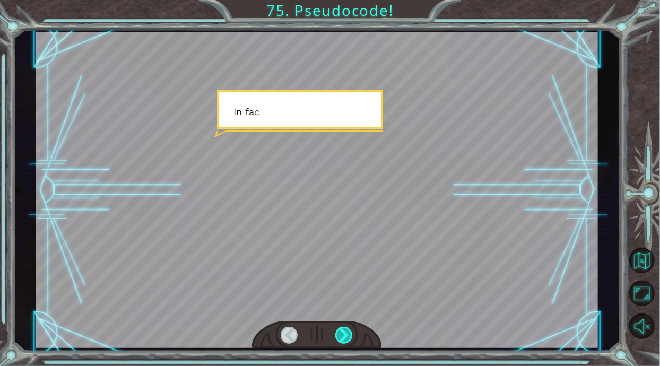
click at [344, 335] on div at bounding box center [344, 335] width 18 height 17
click at [347, 334] on div at bounding box center [344, 335] width 18 height 17
click at [346, 340] on div at bounding box center [344, 335] width 18 height 17
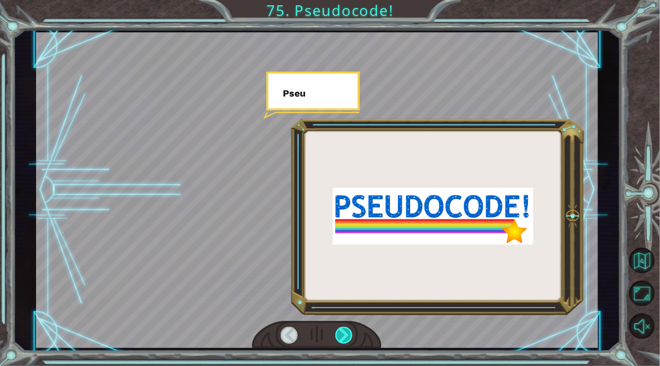
click at [346, 338] on div at bounding box center [344, 335] width 18 height 17
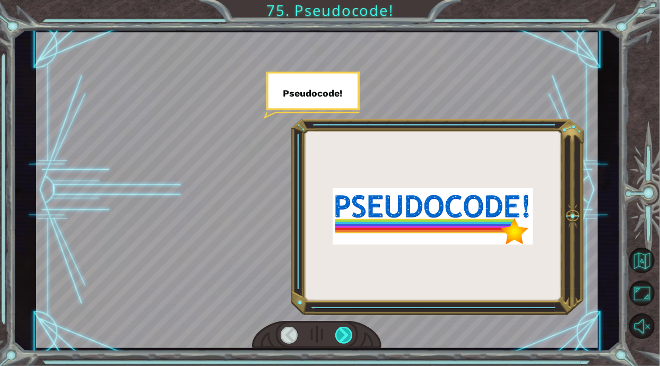
click at [344, 342] on div at bounding box center [344, 335] width 18 height 17
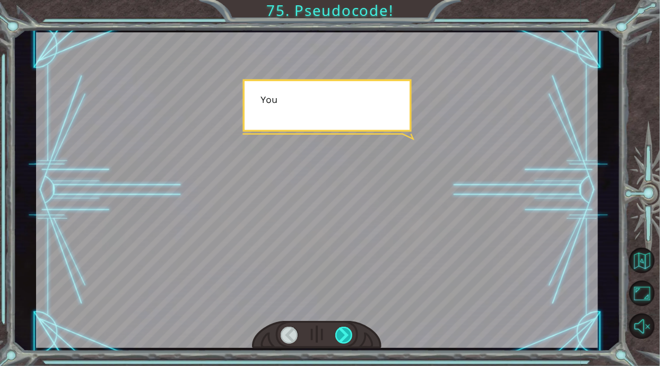
click at [346, 340] on div at bounding box center [344, 335] width 18 height 17
click at [344, 340] on div at bounding box center [344, 335] width 18 height 17
click at [343, 338] on div at bounding box center [344, 335] width 18 height 17
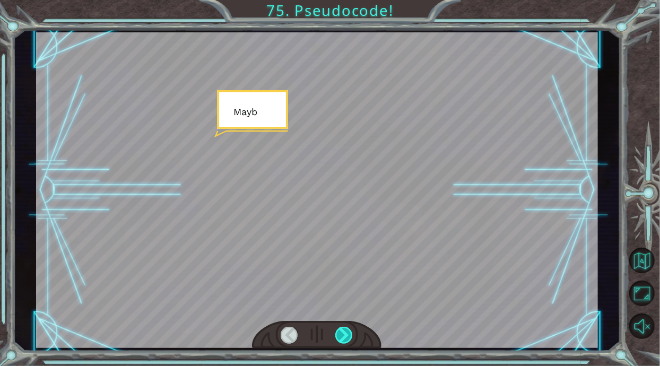
click at [343, 338] on div at bounding box center [344, 335] width 18 height 17
click at [343, 337] on div at bounding box center [344, 335] width 18 height 17
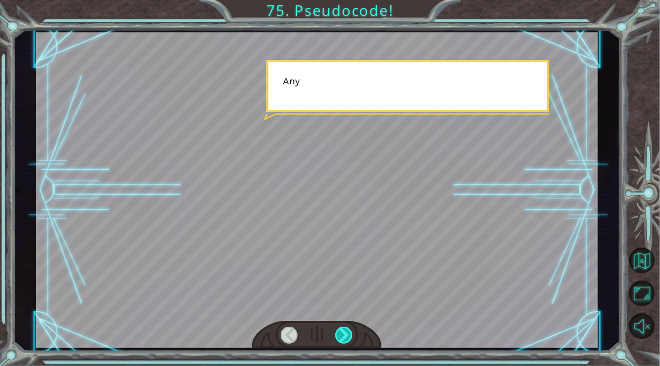
click at [343, 335] on div at bounding box center [344, 335] width 18 height 17
click at [344, 334] on div at bounding box center [344, 335] width 18 height 17
click at [345, 333] on div at bounding box center [344, 335] width 18 height 17
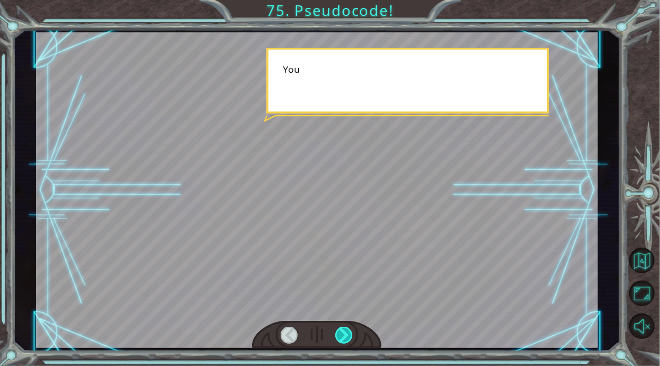
click at [346, 332] on div at bounding box center [344, 335] width 18 height 17
click at [344, 333] on div at bounding box center [344, 335] width 18 height 17
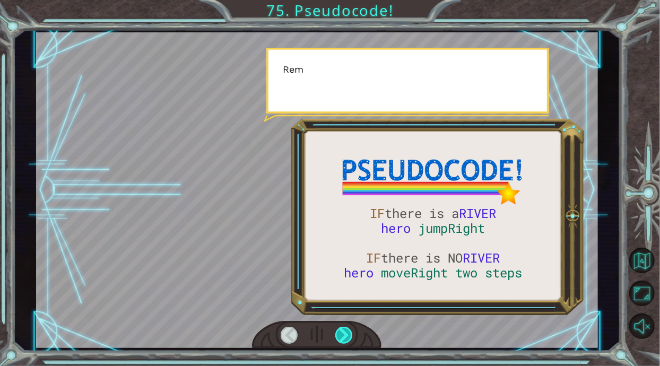
click at [344, 335] on div at bounding box center [344, 335] width 18 height 17
click at [344, 334] on div at bounding box center [344, 335] width 18 height 17
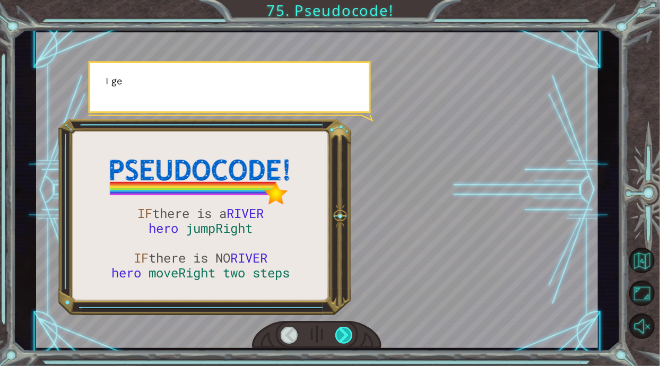
click at [344, 335] on div at bounding box center [344, 335] width 18 height 17
click at [344, 336] on div at bounding box center [344, 335] width 18 height 17
click at [342, 335] on div at bounding box center [344, 335] width 18 height 17
click at [343, 334] on div at bounding box center [344, 335] width 18 height 17
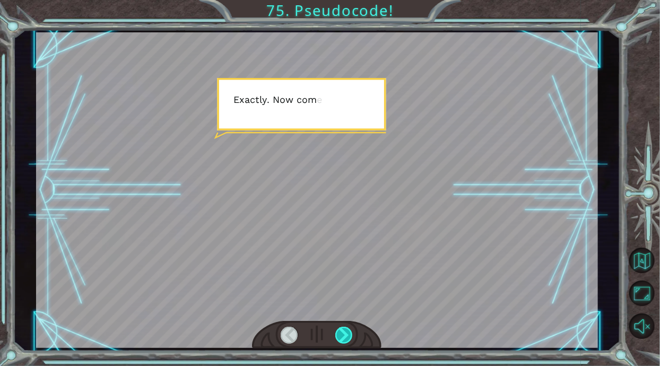
click at [342, 333] on div at bounding box center [344, 335] width 18 height 17
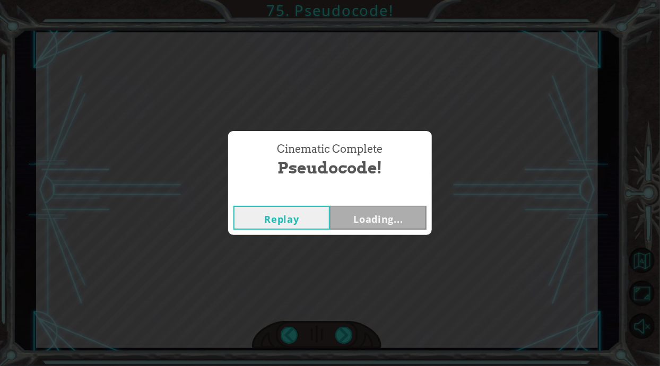
click at [342, 332] on div "Cinematic Complete Pseudocode! Replay Loading..." at bounding box center [330, 183] width 660 height 366
click at [399, 219] on button "Next" at bounding box center [378, 218] width 97 height 24
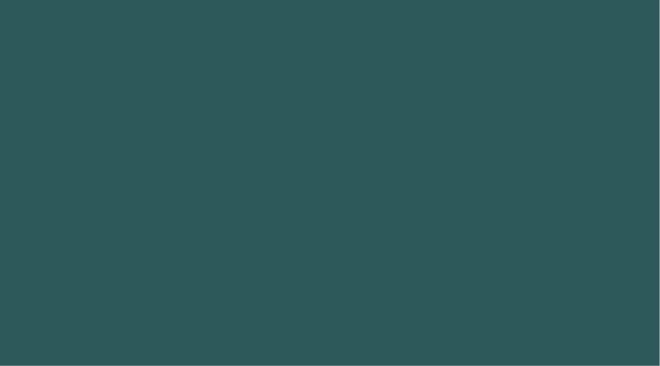
click at [397, 221] on body at bounding box center [330, 183] width 660 height 366
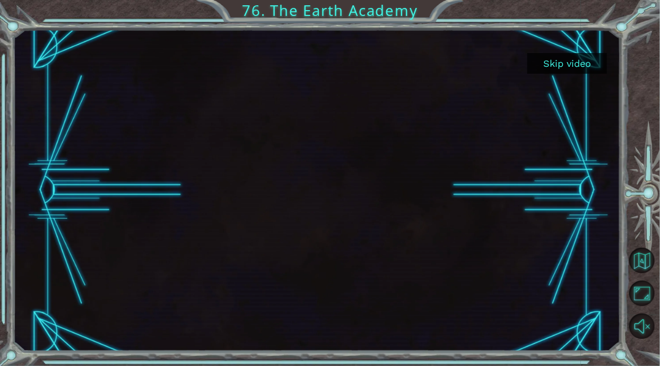
click at [563, 66] on button "Skip video" at bounding box center [567, 63] width 80 height 21
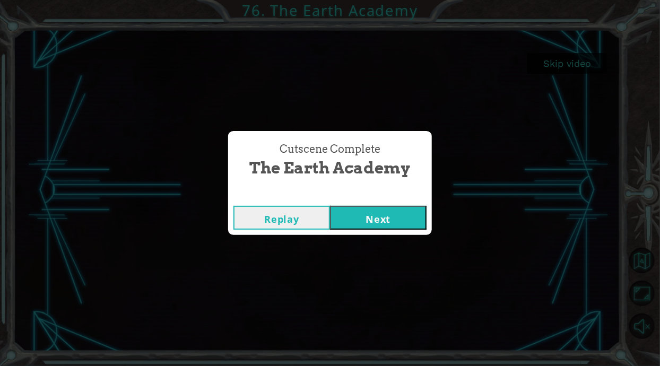
click at [402, 215] on button "Next" at bounding box center [378, 218] width 97 height 24
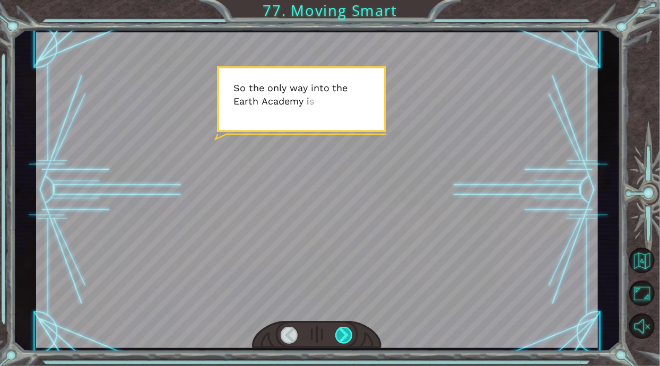
click at [353, 335] on div at bounding box center [344, 335] width 18 height 17
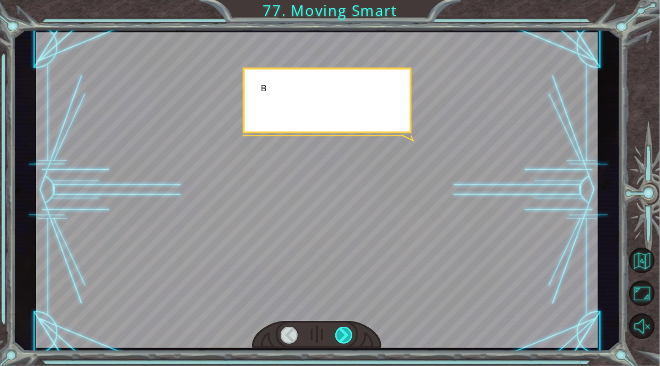
click at [348, 340] on div at bounding box center [344, 335] width 18 height 17
click at [349, 336] on div at bounding box center [344, 335] width 18 height 17
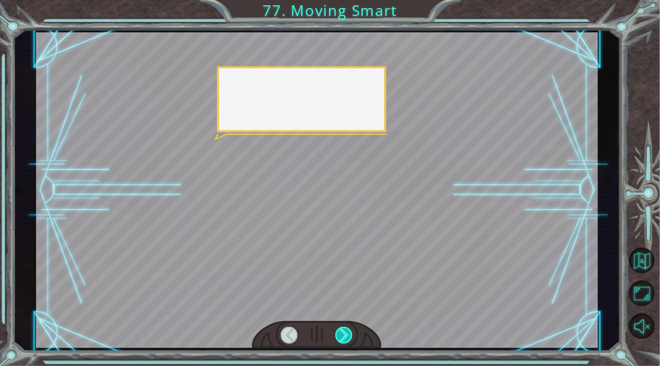
click at [349, 334] on div at bounding box center [344, 335] width 18 height 17
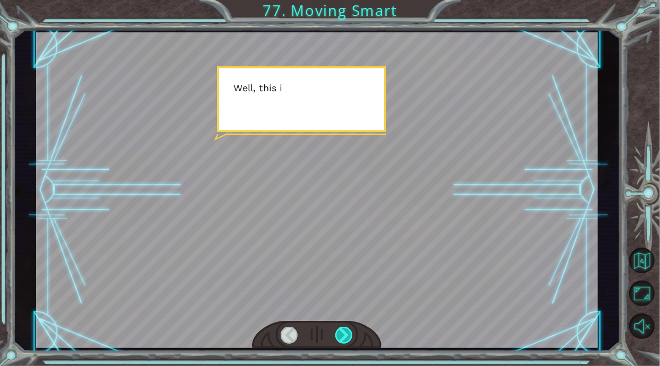
click at [348, 338] on div at bounding box center [344, 335] width 18 height 17
click at [349, 336] on div at bounding box center [344, 335] width 18 height 17
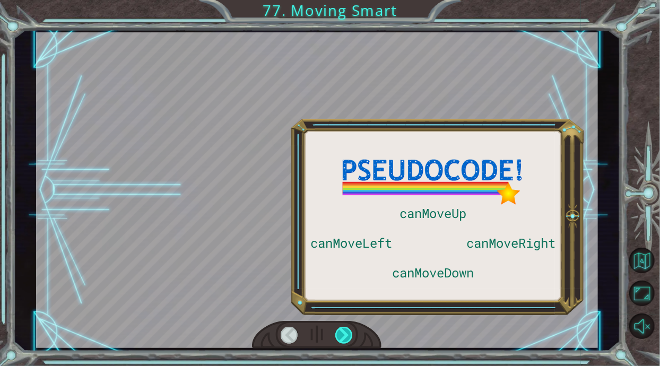
click at [347, 338] on div at bounding box center [344, 335] width 18 height 17
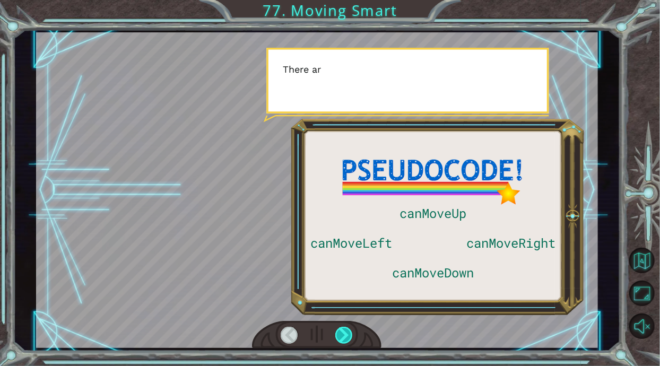
click at [350, 336] on div at bounding box center [344, 335] width 18 height 17
click at [351, 335] on div at bounding box center [344, 335] width 18 height 17
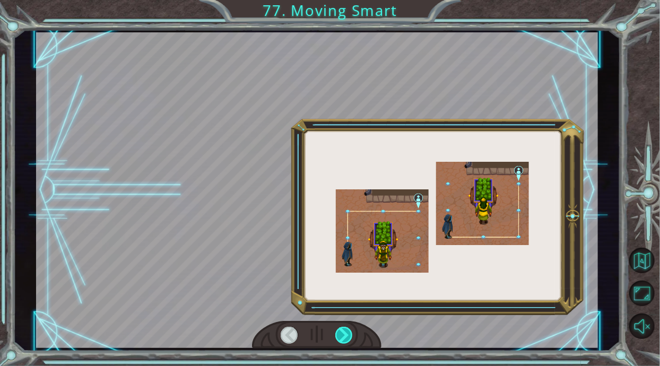
click at [353, 334] on div at bounding box center [344, 335] width 18 height 17
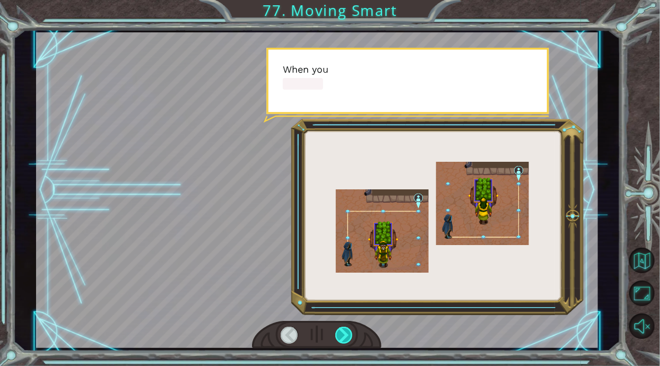
click at [352, 332] on div at bounding box center [344, 335] width 18 height 17
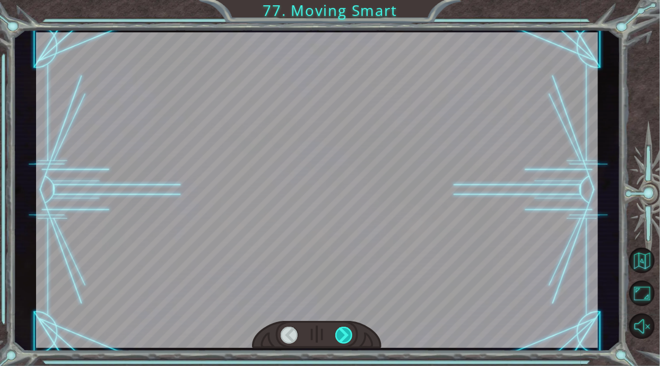
click at [351, 333] on div at bounding box center [344, 335] width 18 height 17
click at [351, 334] on div at bounding box center [344, 335] width 18 height 17
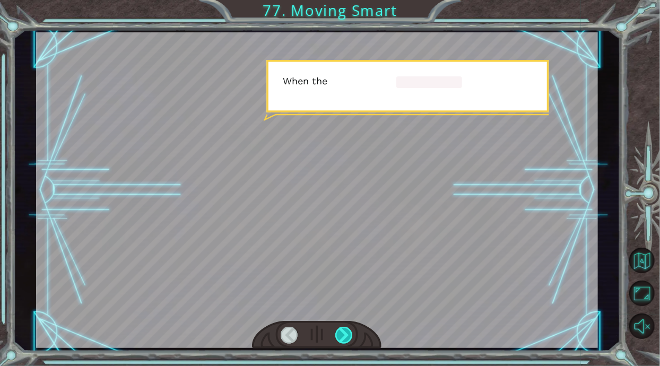
click at [351, 335] on div at bounding box center [344, 335] width 18 height 17
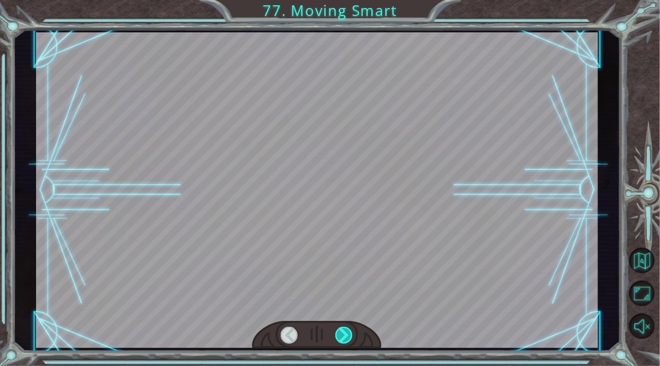
click at [353, 332] on div at bounding box center [344, 335] width 18 height 17
click at [348, 334] on div at bounding box center [344, 335] width 18 height 17
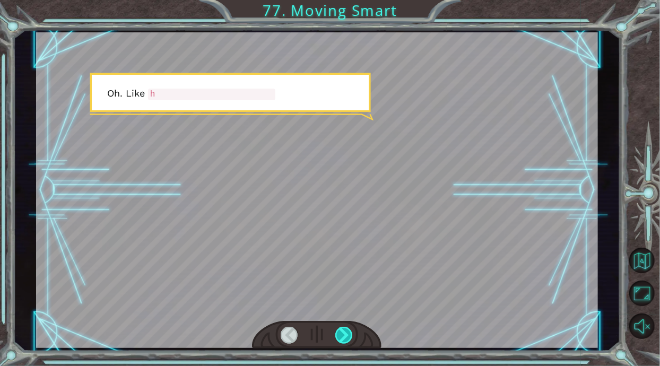
click at [345, 335] on div at bounding box center [344, 335] width 18 height 17
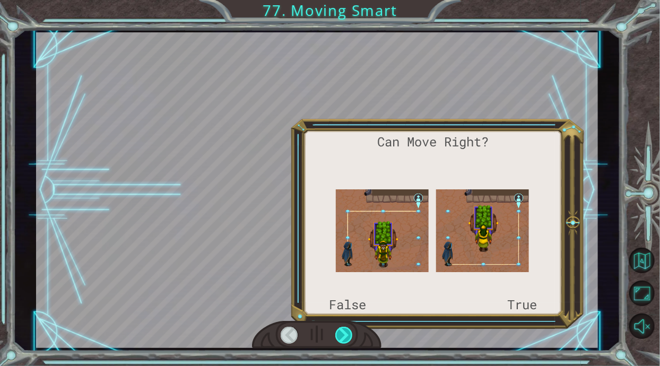
click at [344, 340] on div at bounding box center [344, 335] width 18 height 17
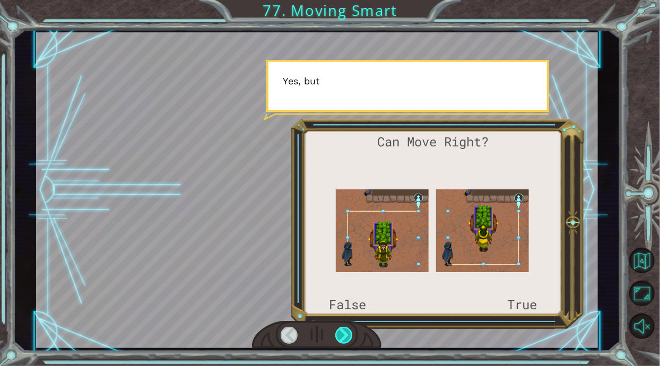
click at [344, 336] on div at bounding box center [344, 335] width 18 height 17
click at [344, 340] on div at bounding box center [344, 335] width 18 height 17
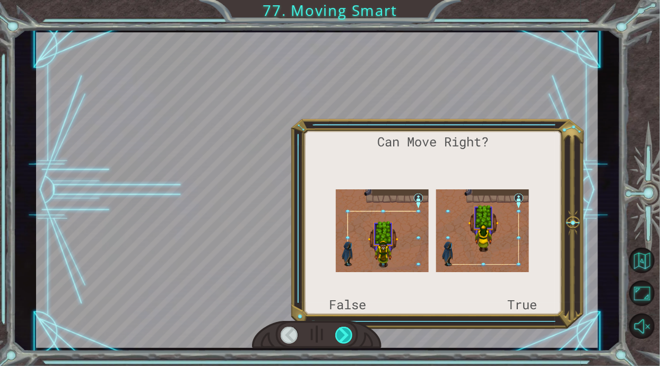
click at [346, 340] on div at bounding box center [344, 335] width 18 height 17
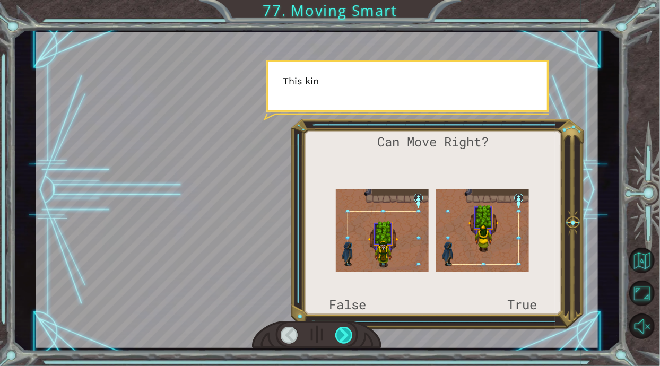
click at [346, 339] on div at bounding box center [344, 335] width 18 height 17
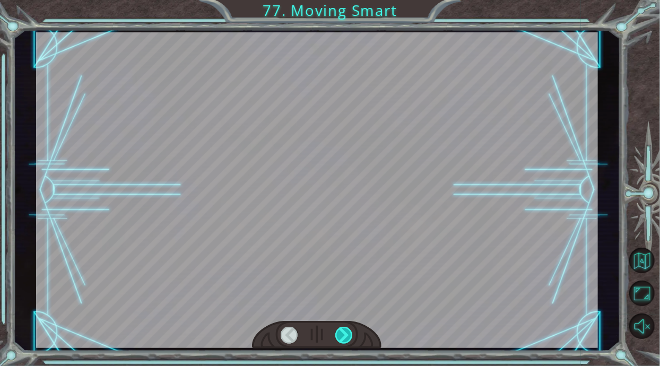
click at [346, 338] on div at bounding box center [344, 335] width 18 height 17
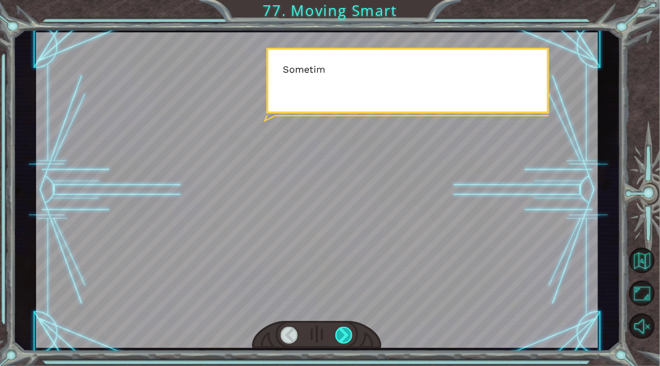
click at [345, 337] on div at bounding box center [344, 335] width 18 height 17
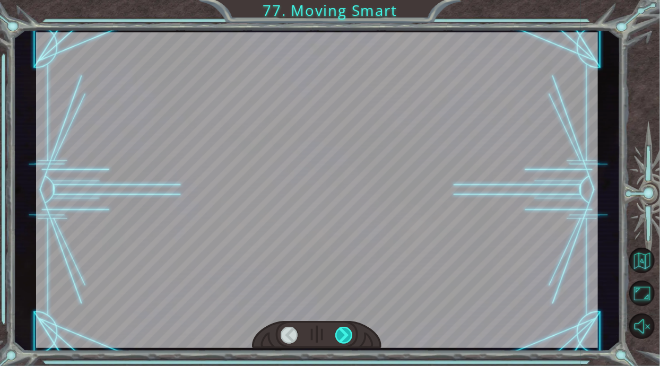
click at [345, 337] on div at bounding box center [344, 335] width 18 height 17
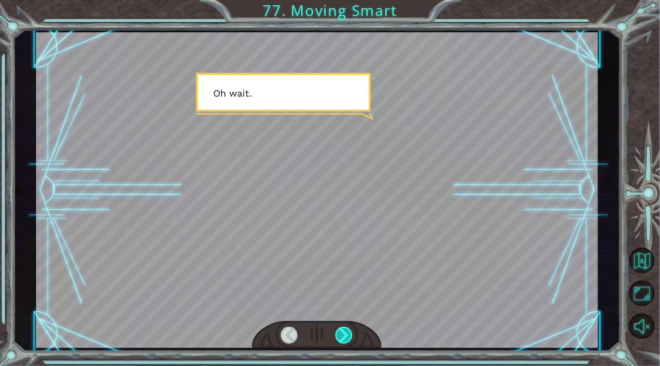
click at [345, 337] on div at bounding box center [344, 335] width 18 height 17
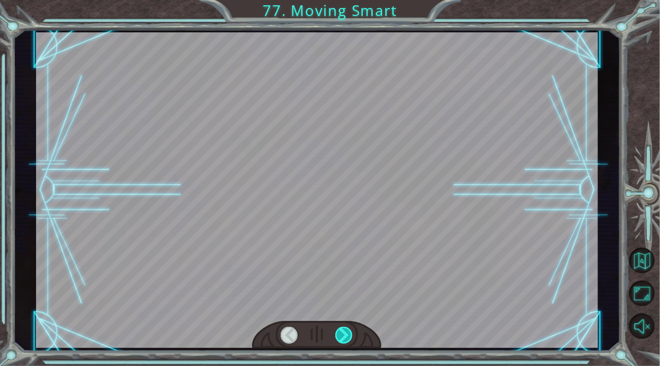
click at [346, 337] on div at bounding box center [344, 335] width 18 height 17
click at [345, 340] on div at bounding box center [344, 335] width 18 height 17
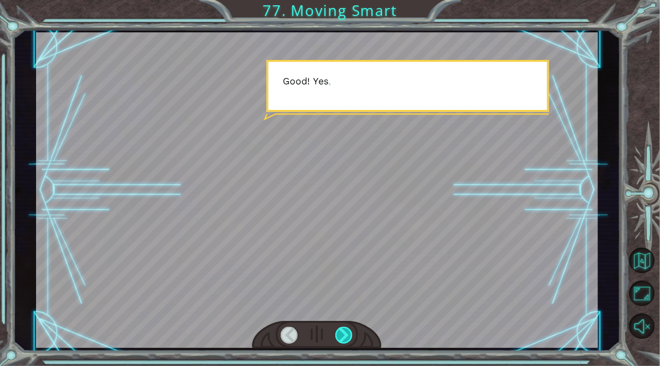
click at [346, 337] on div at bounding box center [344, 335] width 18 height 17
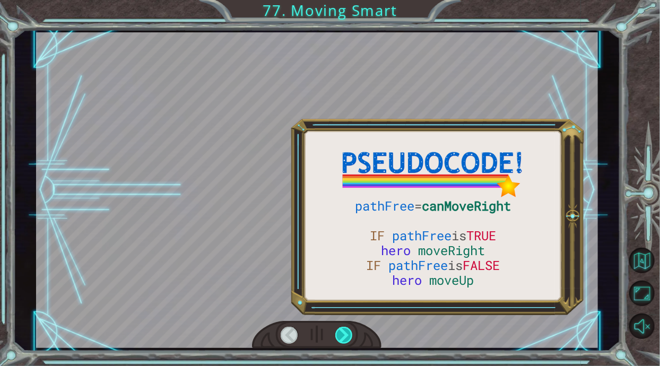
click at [344, 340] on div at bounding box center [344, 335] width 18 height 17
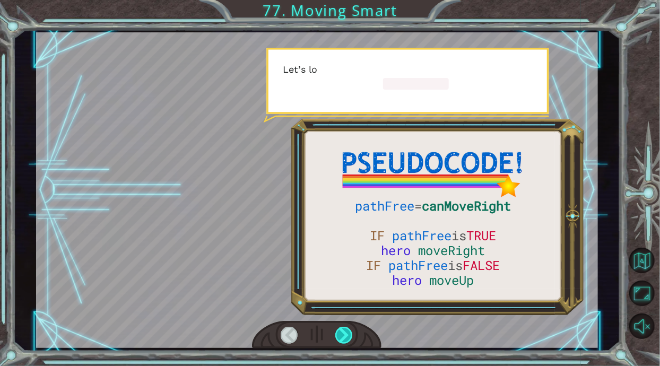
click at [344, 338] on div at bounding box center [344, 335] width 18 height 17
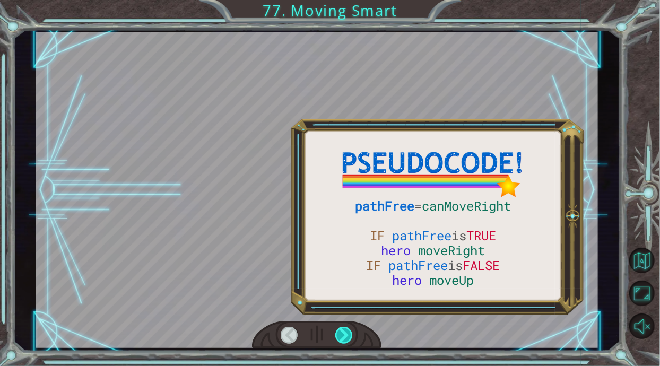
click at [344, 336] on div at bounding box center [344, 335] width 18 height 17
click at [345, 335] on div at bounding box center [344, 335] width 18 height 17
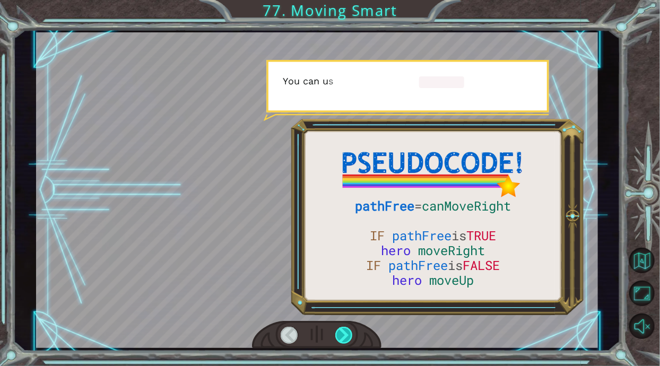
click at [346, 336] on div at bounding box center [344, 335] width 18 height 17
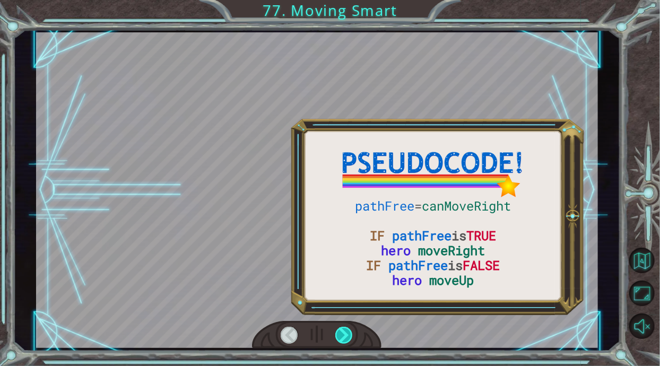
click at [346, 337] on div at bounding box center [344, 335] width 18 height 17
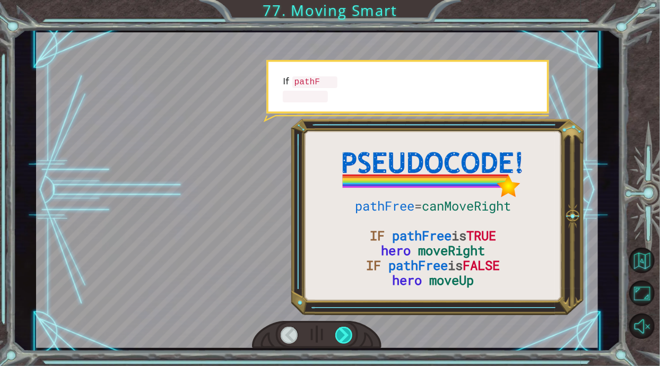
click at [345, 338] on div at bounding box center [344, 335] width 18 height 17
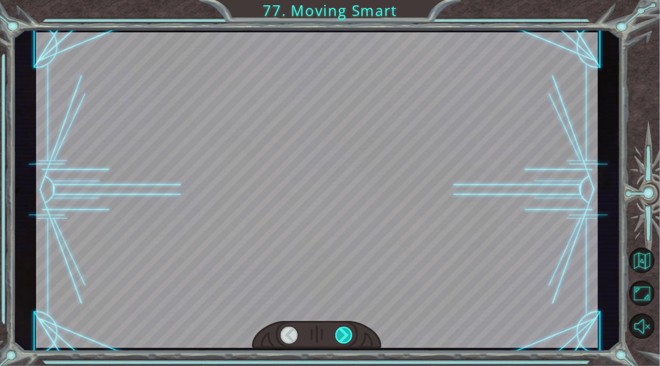
click at [346, 337] on div at bounding box center [344, 335] width 18 height 17
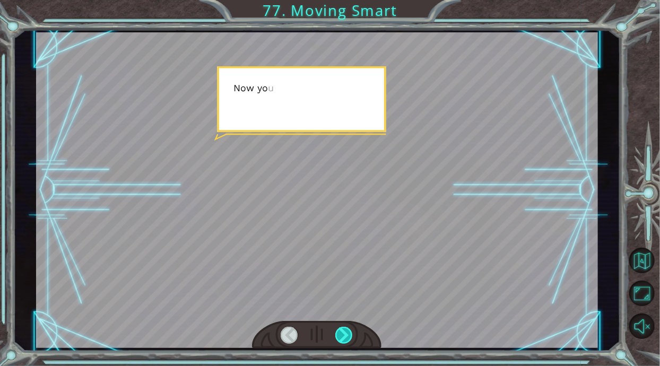
click at [346, 338] on div at bounding box center [344, 335] width 18 height 17
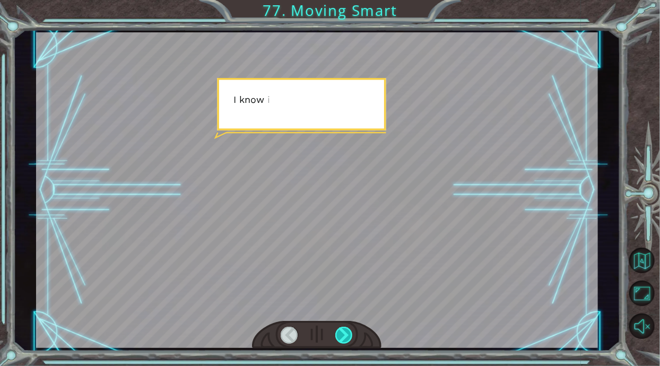
click at [346, 337] on div at bounding box center [344, 335] width 18 height 17
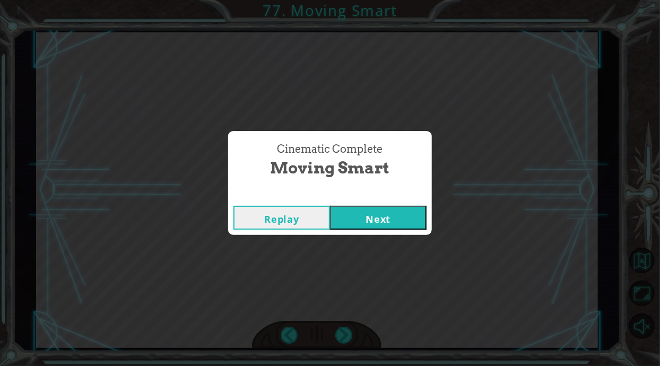
click at [345, 336] on div "Cinematic Complete Moving Smart Replay Next" at bounding box center [330, 183] width 660 height 366
click at [369, 216] on button "Next" at bounding box center [378, 218] width 97 height 24
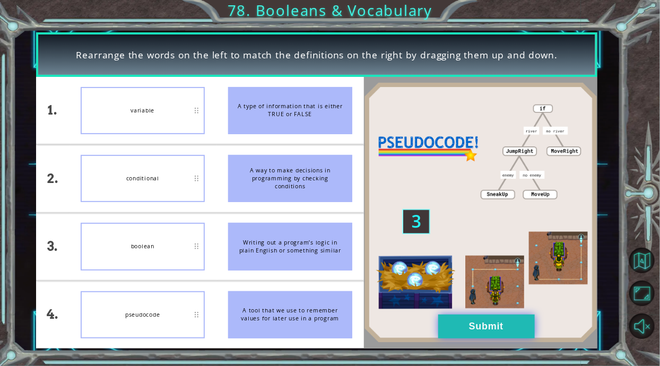
click at [503, 331] on button "Submit" at bounding box center [486, 327] width 97 height 24
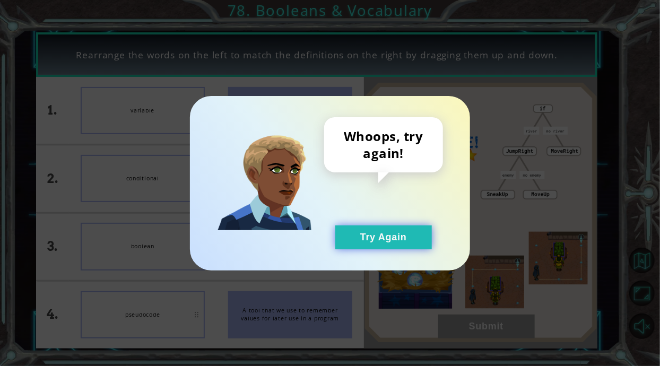
click at [393, 238] on button "Try Again" at bounding box center [383, 237] width 97 height 24
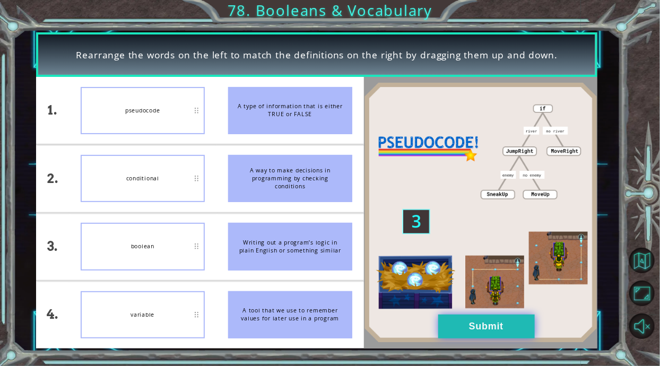
click at [491, 333] on button "Submit" at bounding box center [486, 327] width 97 height 24
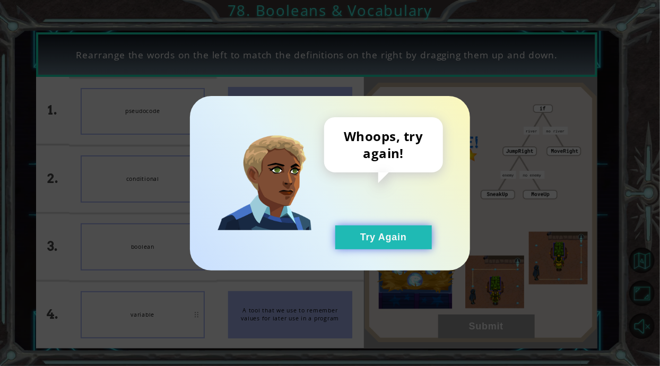
click at [395, 248] on button "Try Again" at bounding box center [383, 237] width 97 height 24
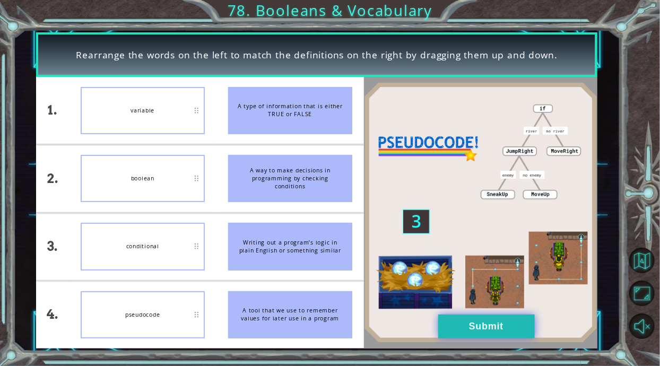
click at [480, 330] on button "Submit" at bounding box center [486, 327] width 97 height 24
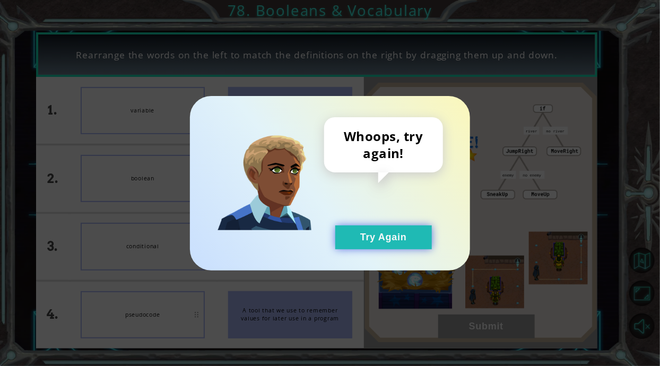
click at [412, 244] on button "Try Again" at bounding box center [383, 237] width 97 height 24
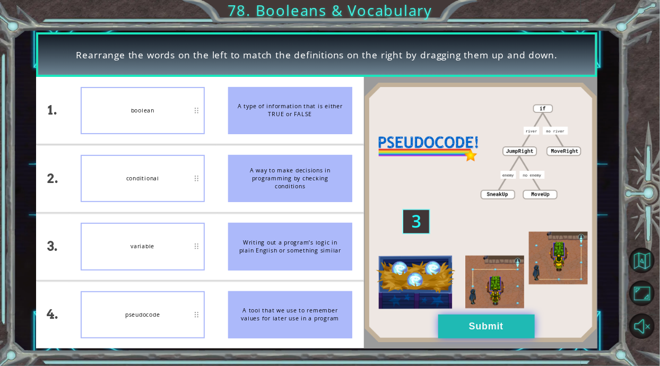
click at [481, 326] on button "Submit" at bounding box center [486, 327] width 97 height 24
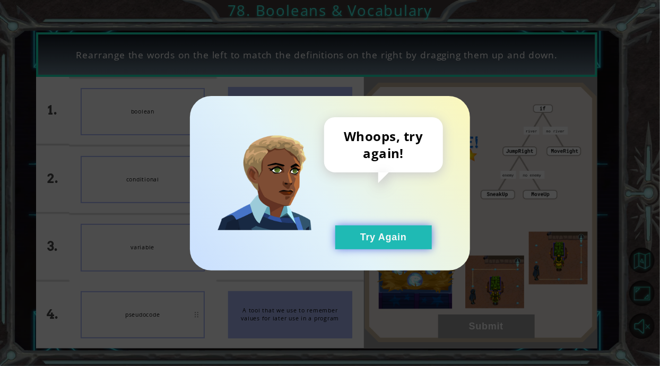
click at [409, 226] on button "Try Again" at bounding box center [383, 237] width 97 height 24
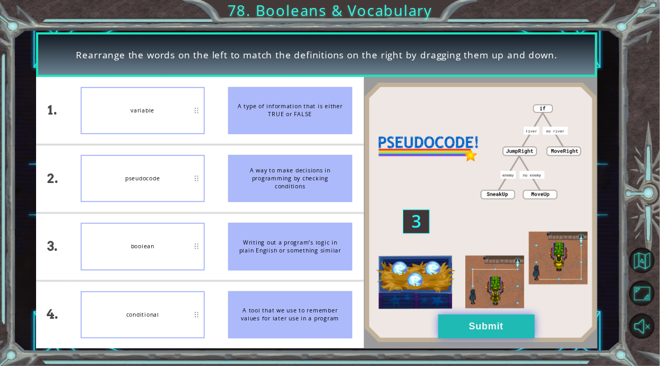
click at [503, 324] on button "Submit" at bounding box center [486, 327] width 97 height 24
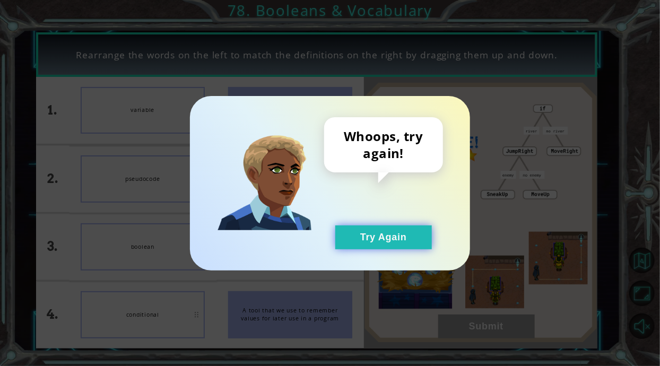
click at [396, 240] on button "Try Again" at bounding box center [383, 237] width 97 height 24
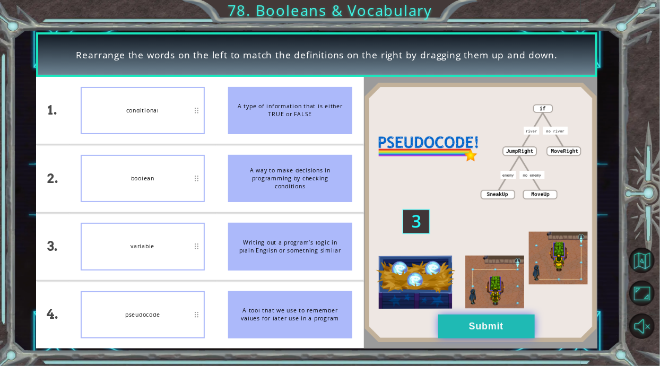
click at [471, 325] on button "Submit" at bounding box center [486, 327] width 97 height 24
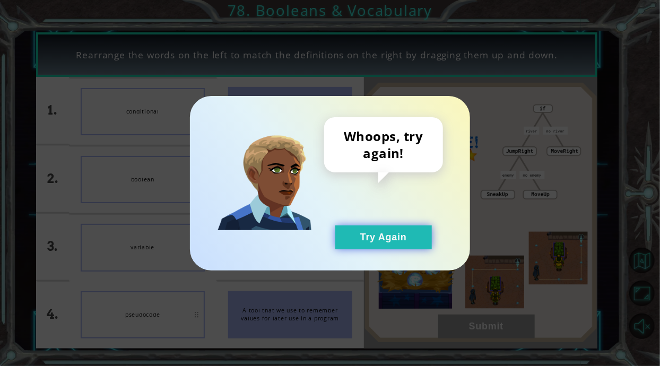
click at [409, 234] on button "Try Again" at bounding box center [383, 237] width 97 height 24
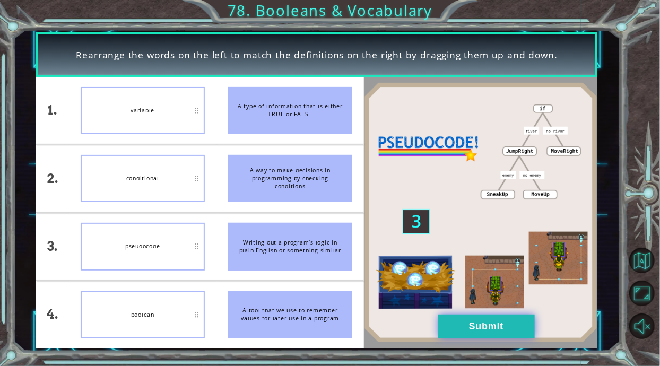
click at [467, 337] on button "Submit" at bounding box center [486, 327] width 97 height 24
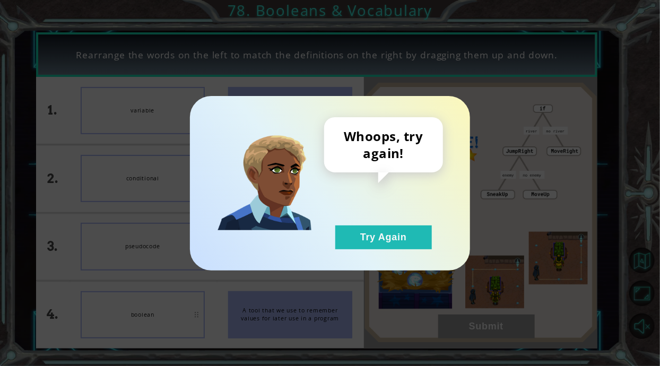
click at [381, 257] on div "Whoops, try again! Try Again" at bounding box center [330, 183] width 280 height 175
click at [347, 244] on button "Try Again" at bounding box center [383, 237] width 97 height 24
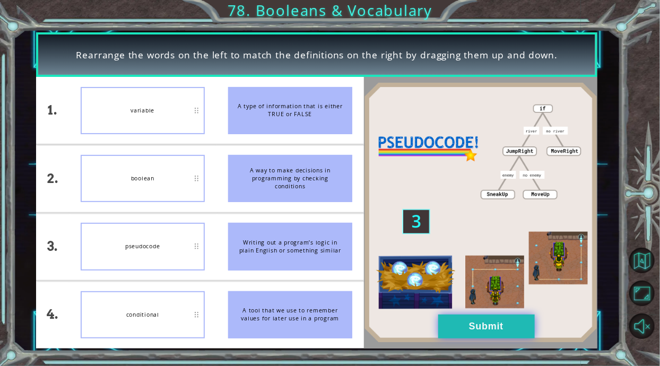
click at [486, 330] on button "Submit" at bounding box center [486, 327] width 97 height 24
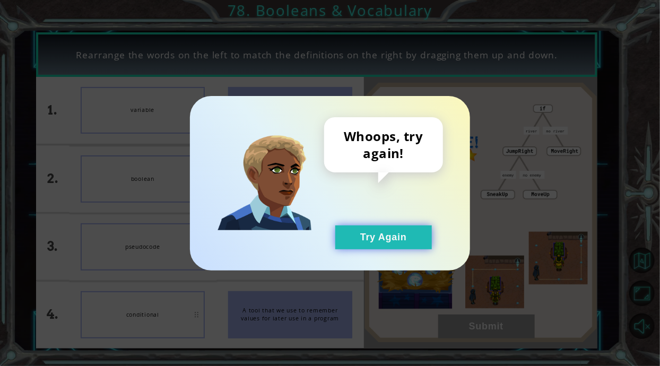
click at [409, 226] on button "Try Again" at bounding box center [383, 237] width 97 height 24
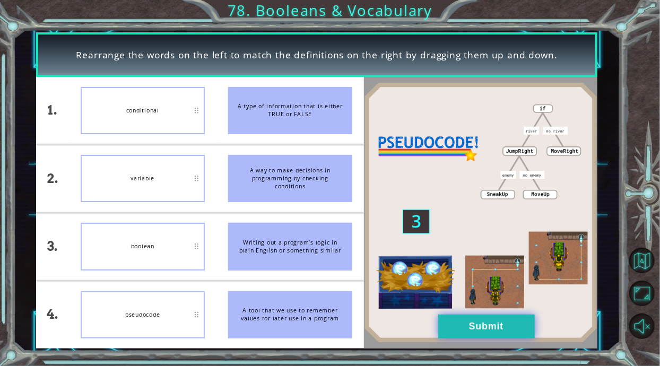
click at [471, 329] on button "Submit" at bounding box center [486, 327] width 97 height 24
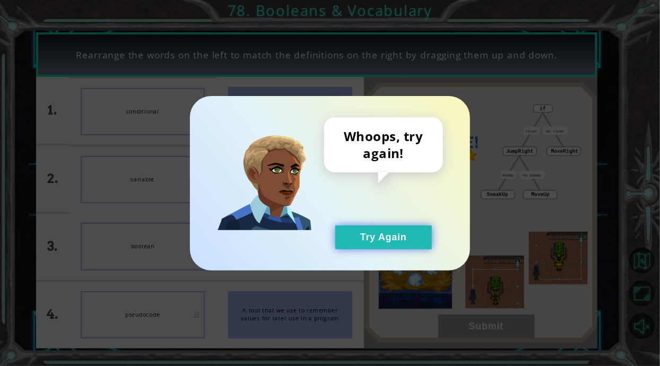
click at [380, 232] on button "Try Again" at bounding box center [383, 237] width 97 height 24
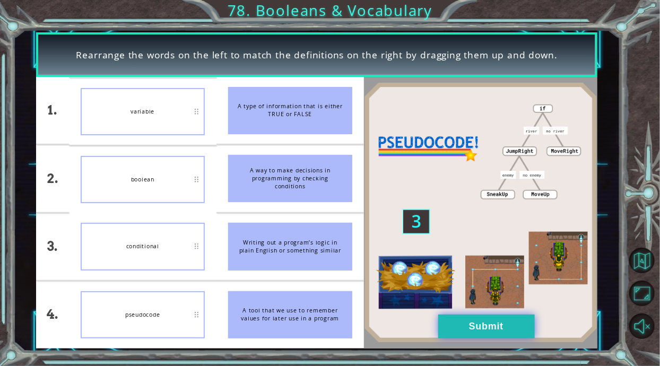
click at [503, 326] on button "Submit" at bounding box center [486, 327] width 97 height 24
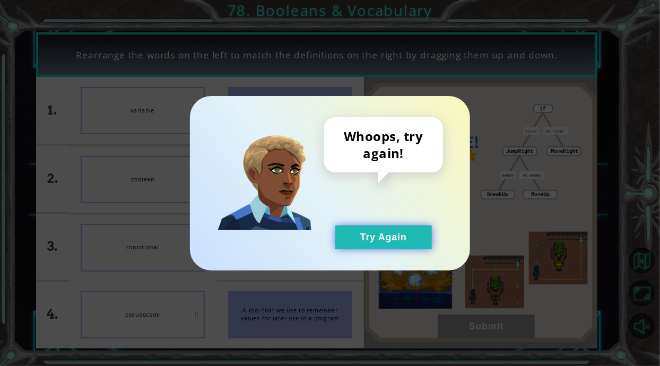
click at [398, 238] on button "Try Again" at bounding box center [383, 237] width 97 height 24
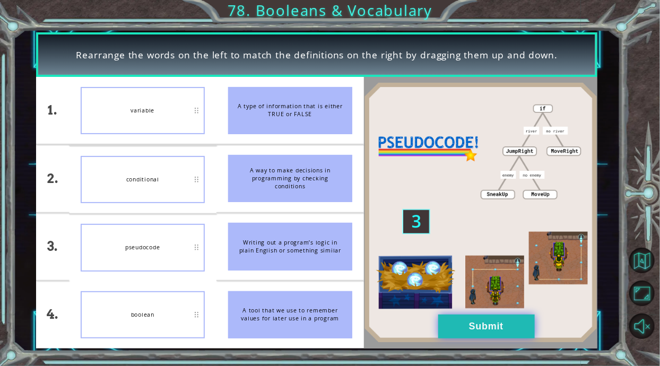
click at [495, 320] on button "Submit" at bounding box center [486, 327] width 97 height 24
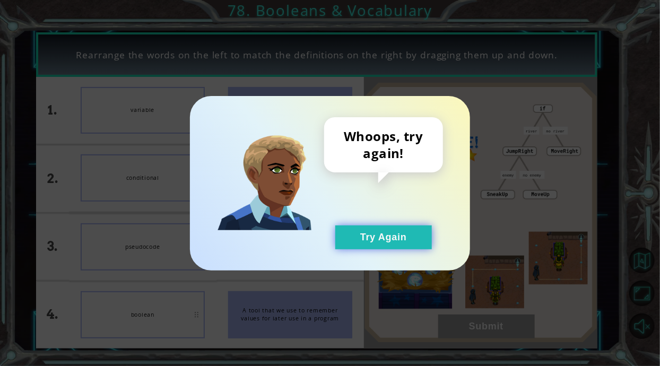
click at [402, 227] on button "Try Again" at bounding box center [383, 237] width 97 height 24
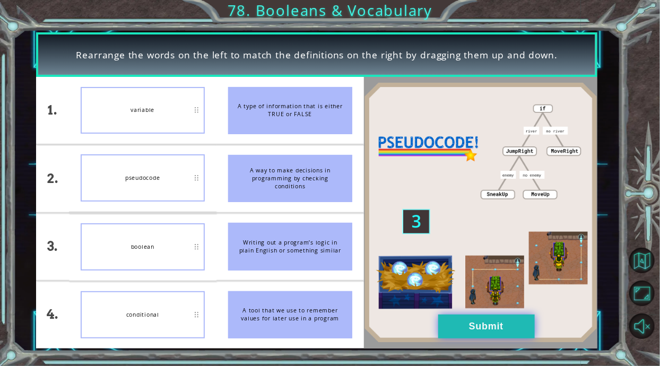
click at [501, 327] on button "Submit" at bounding box center [486, 327] width 97 height 24
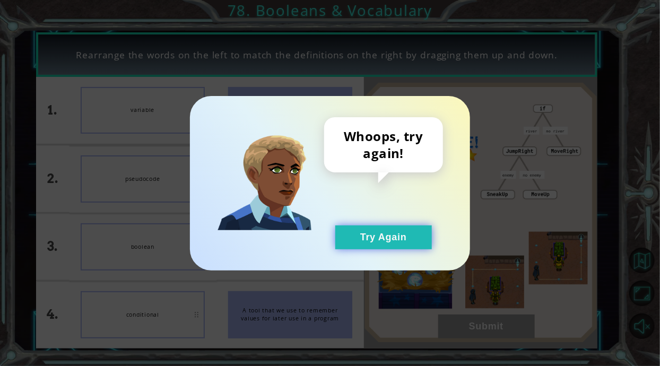
click at [397, 236] on button "Try Again" at bounding box center [383, 237] width 97 height 24
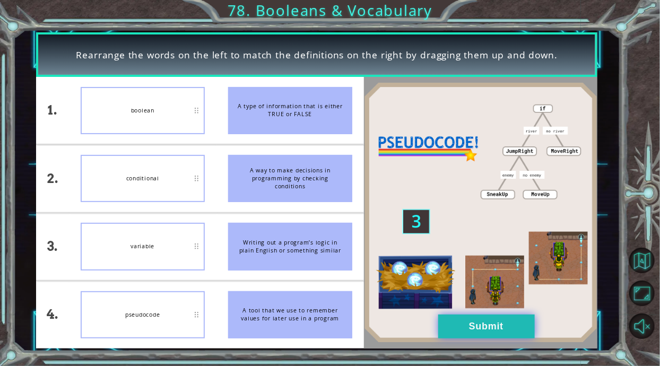
click at [492, 318] on button "Submit" at bounding box center [486, 327] width 97 height 24
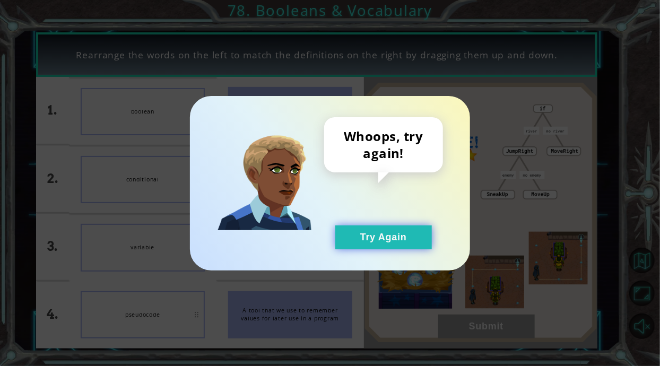
click at [379, 246] on button "Try Again" at bounding box center [383, 237] width 97 height 24
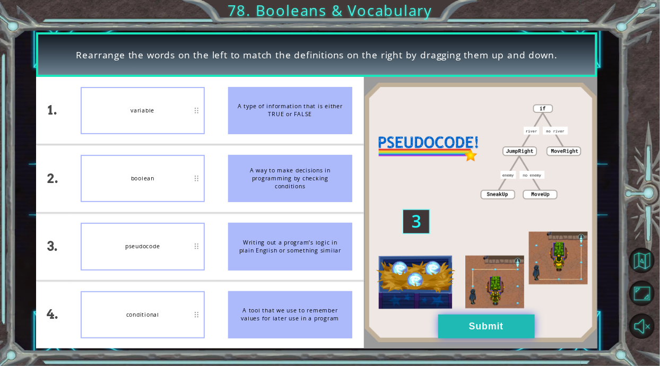
click at [452, 326] on button "Submit" at bounding box center [486, 327] width 97 height 24
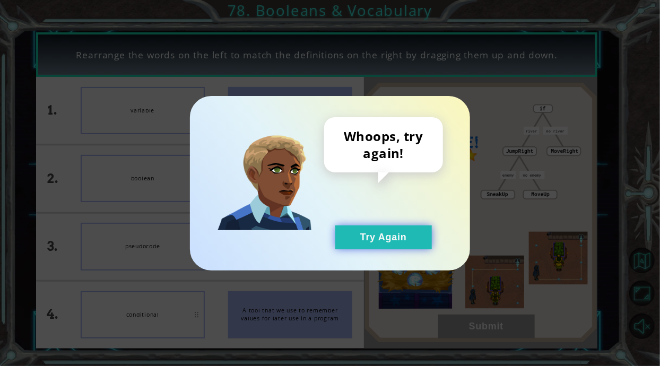
click at [386, 225] on button "Try Again" at bounding box center [383, 237] width 97 height 24
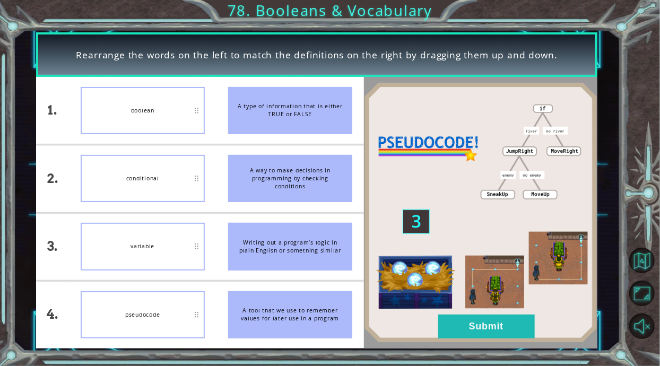
click at [497, 337] on button "Submit" at bounding box center [486, 327] width 97 height 24
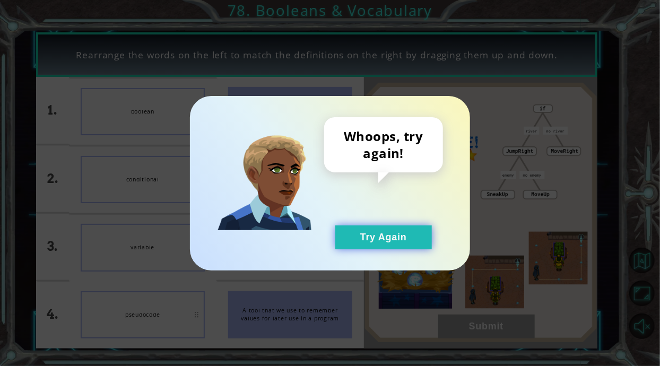
click at [387, 239] on button "Try Again" at bounding box center [383, 237] width 97 height 24
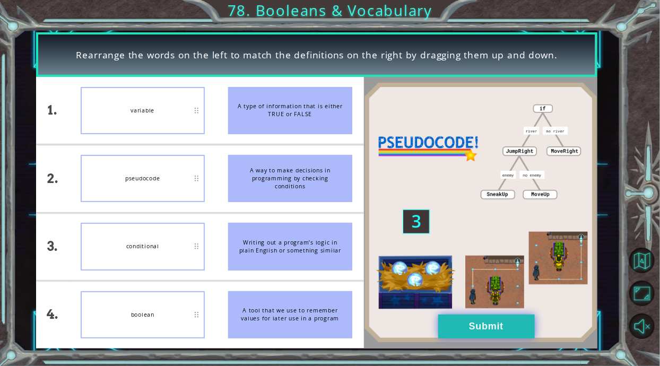
click at [495, 337] on button "Submit" at bounding box center [486, 327] width 97 height 24
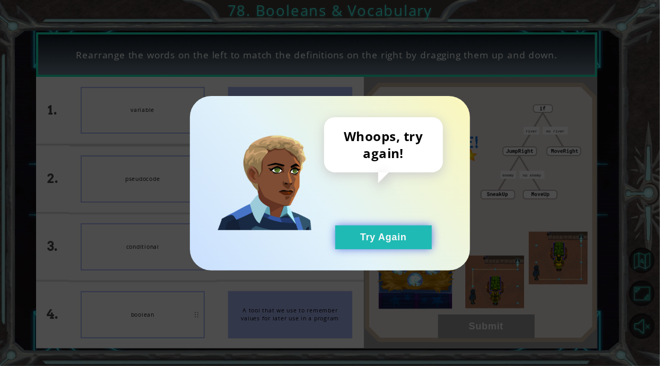
click at [398, 233] on button "Try Again" at bounding box center [383, 237] width 97 height 24
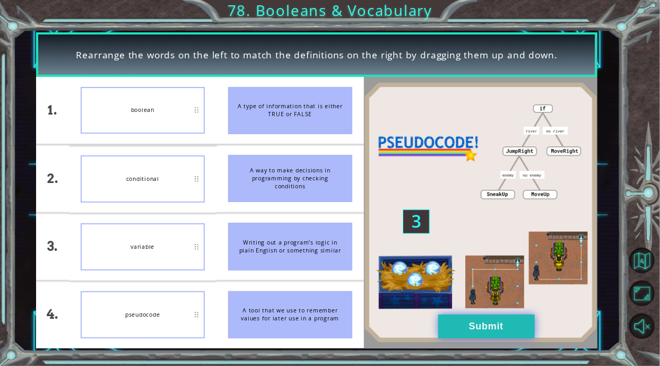
click at [482, 317] on button "Submit" at bounding box center [486, 327] width 97 height 24
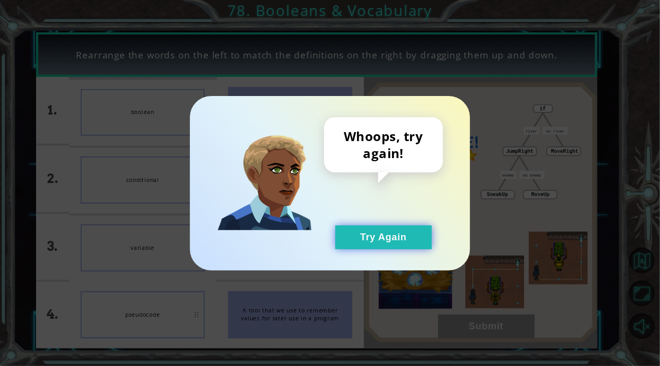
click at [406, 245] on button "Try Again" at bounding box center [383, 237] width 97 height 24
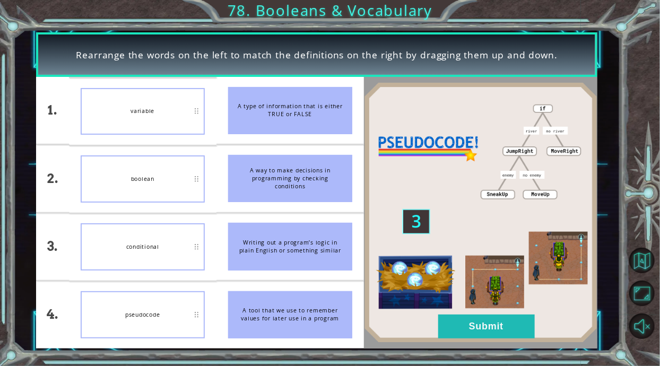
click at [511, 317] on button "Submit" at bounding box center [486, 327] width 97 height 24
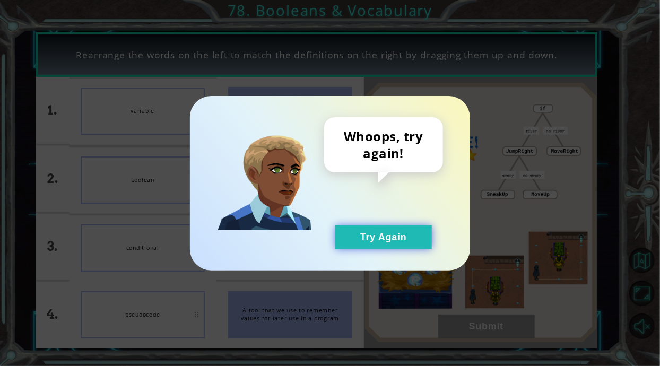
click at [412, 234] on button "Try Again" at bounding box center [383, 237] width 97 height 24
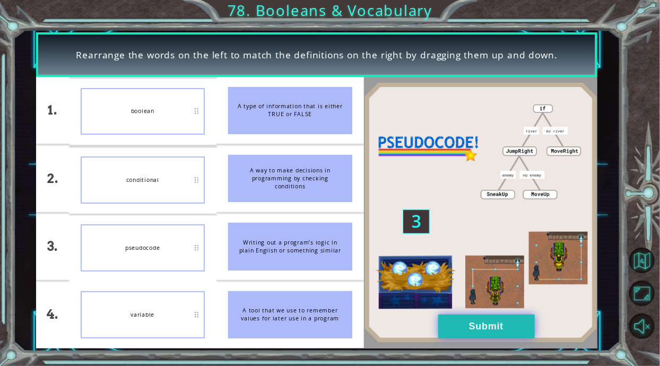
click at [501, 324] on button "Submit" at bounding box center [486, 327] width 97 height 24
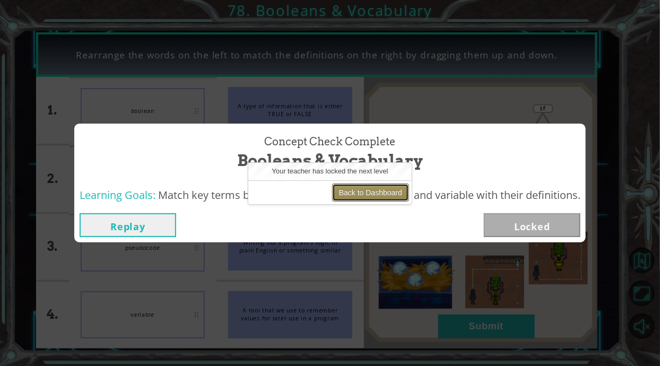
click at [392, 187] on button "Back to Dashboard" at bounding box center [370, 193] width 77 height 18
